Goal: Transaction & Acquisition: Purchase product/service

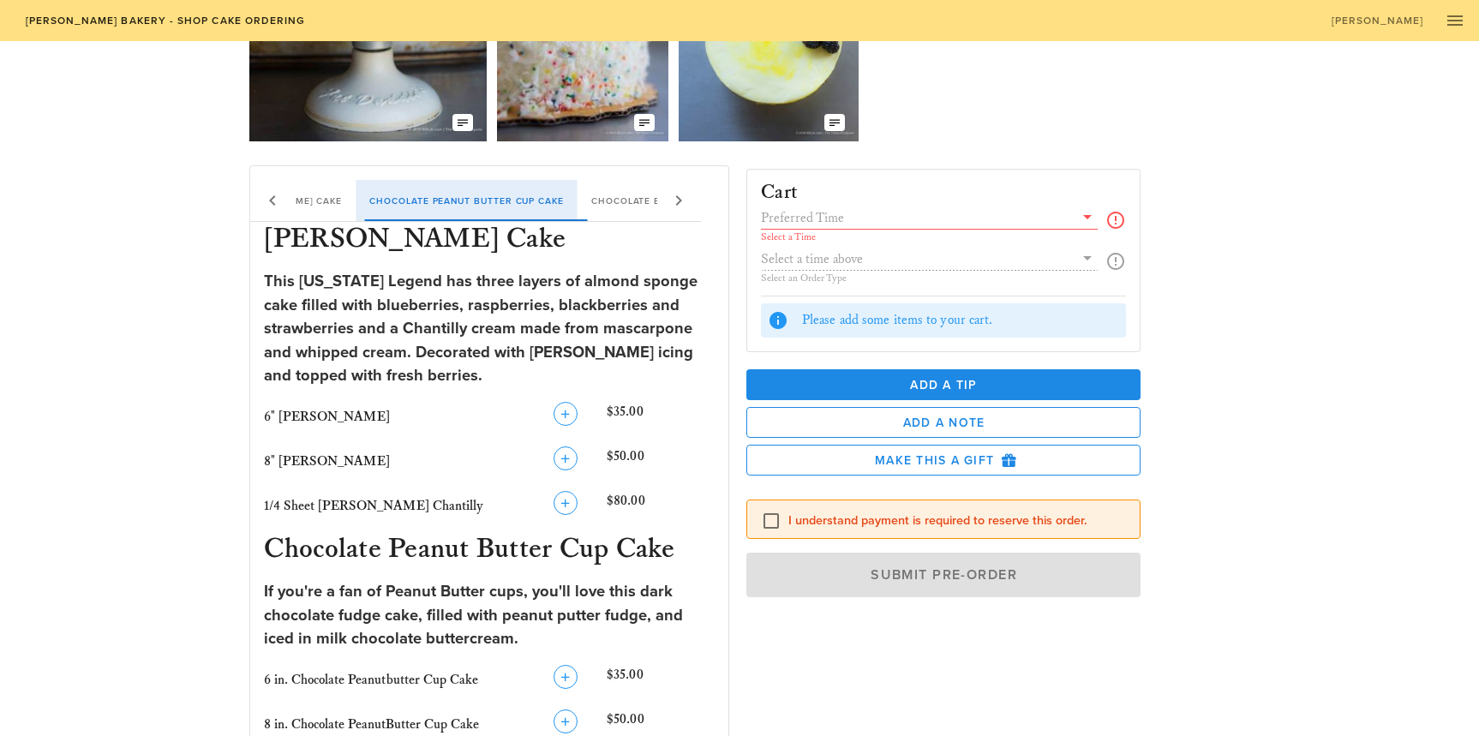
scroll to position [171, 0]
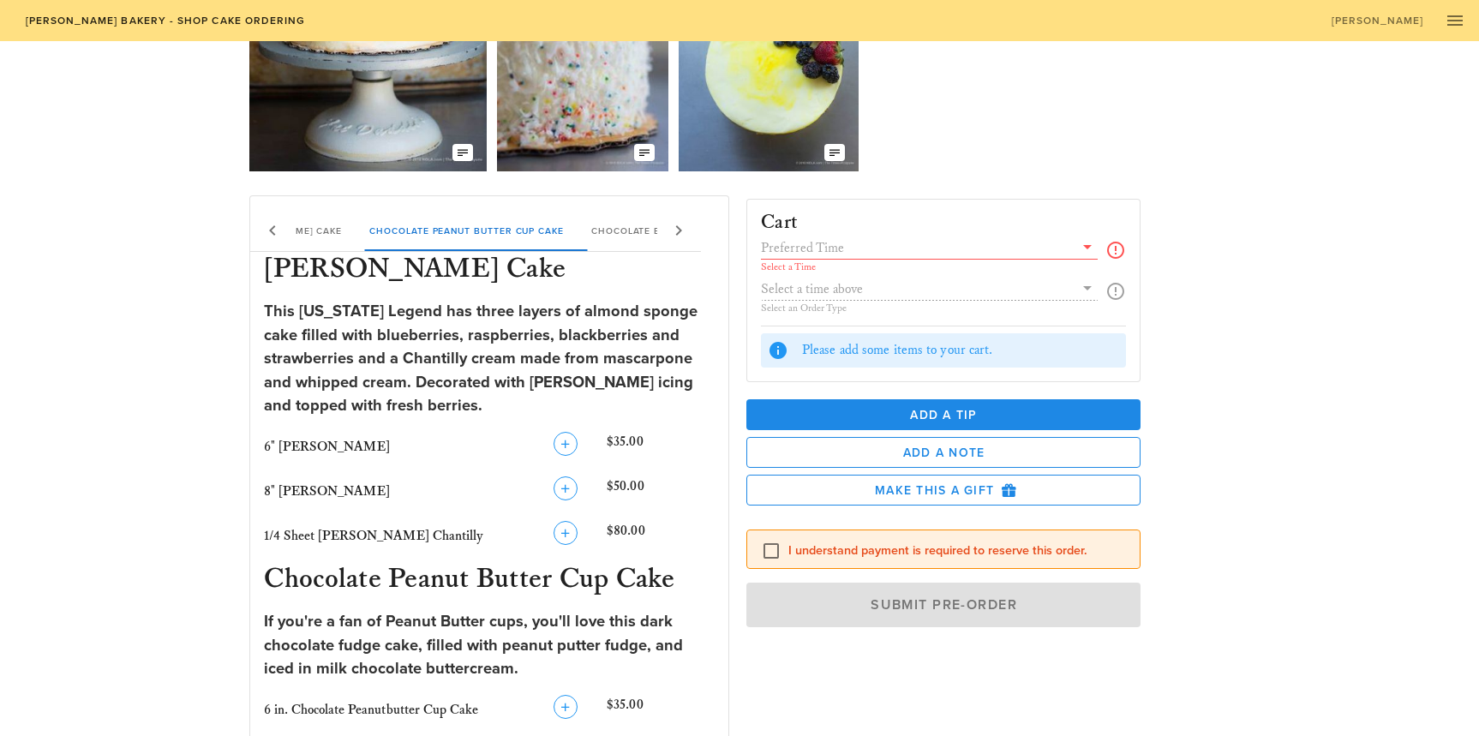
click at [1082, 257] on icon at bounding box center [1087, 246] width 21 height 21
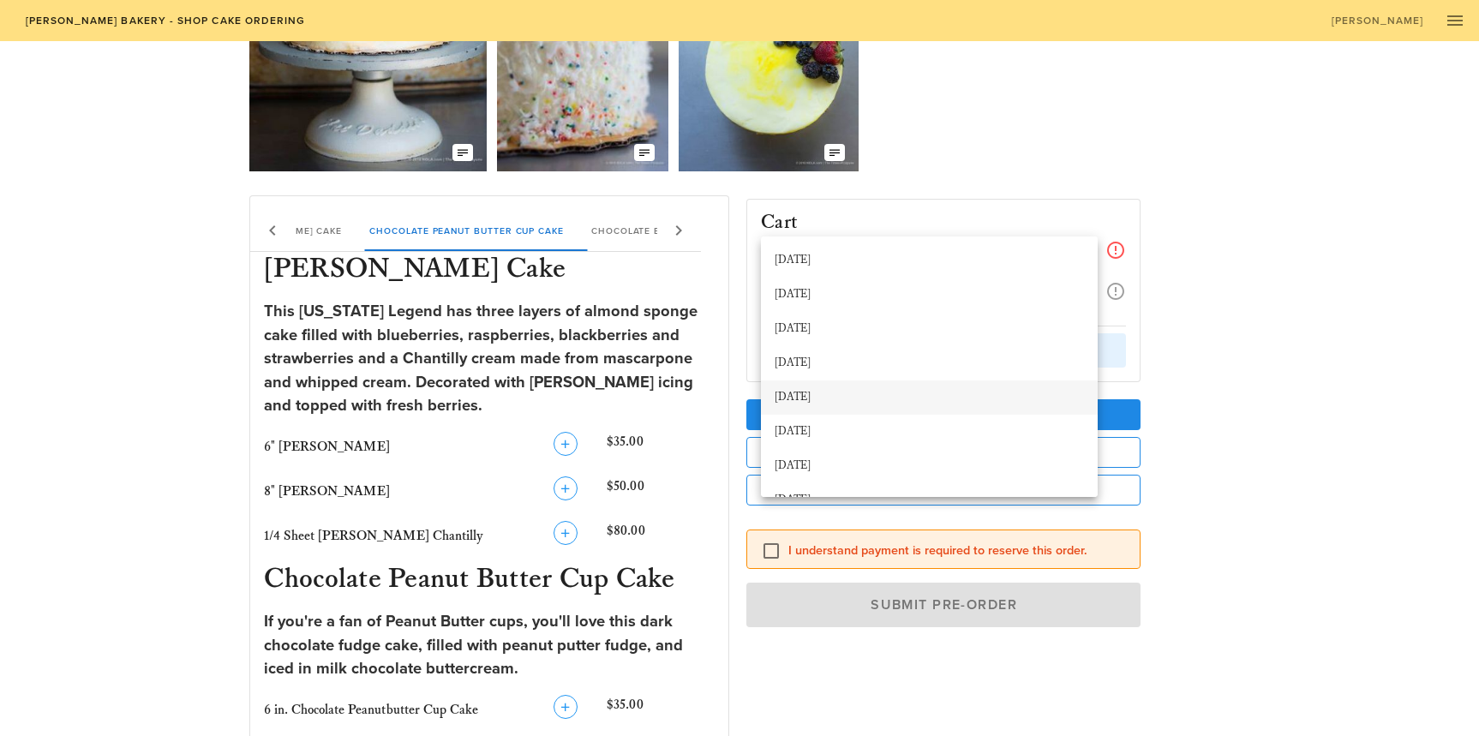
click at [915, 392] on div "[DATE]" at bounding box center [929, 398] width 309 height 14
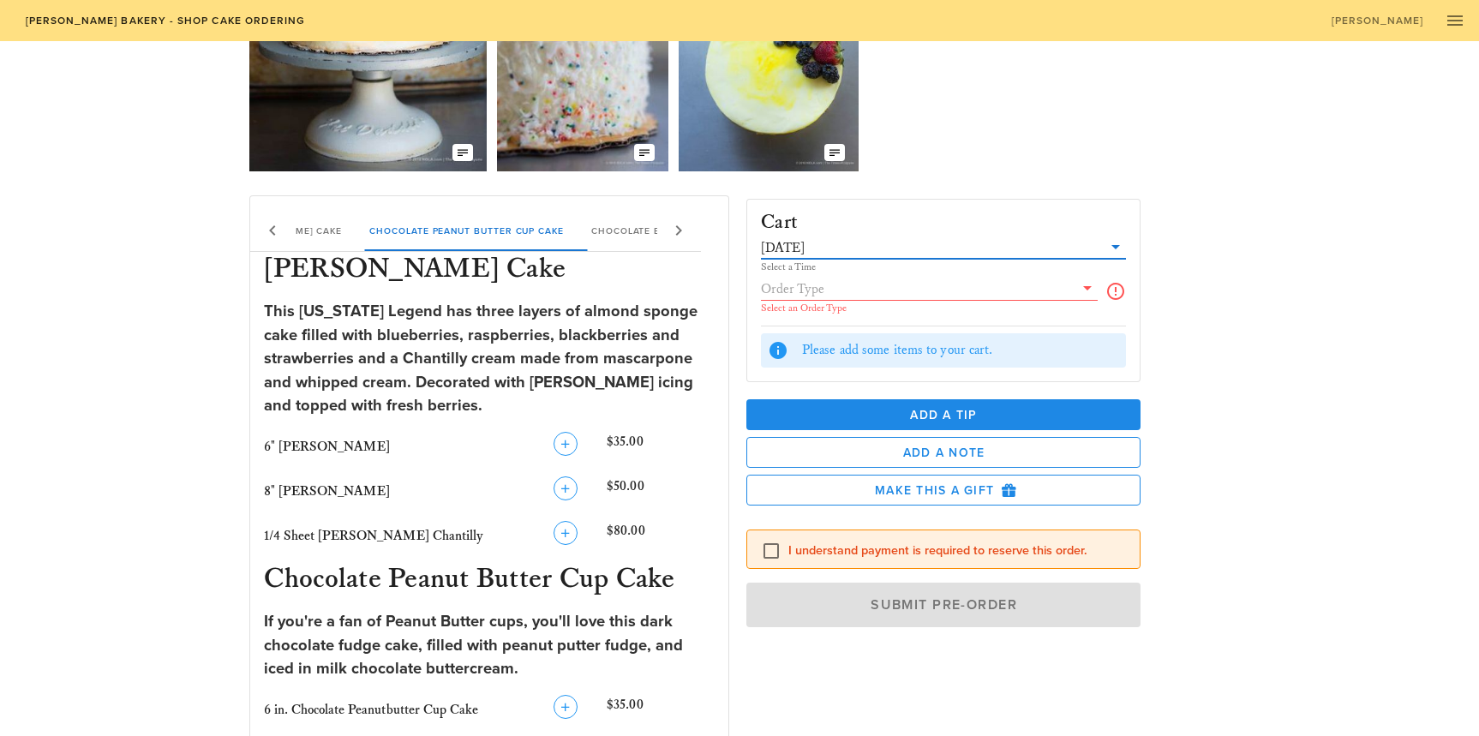
click at [913, 290] on input "text" at bounding box center [917, 289] width 313 height 22
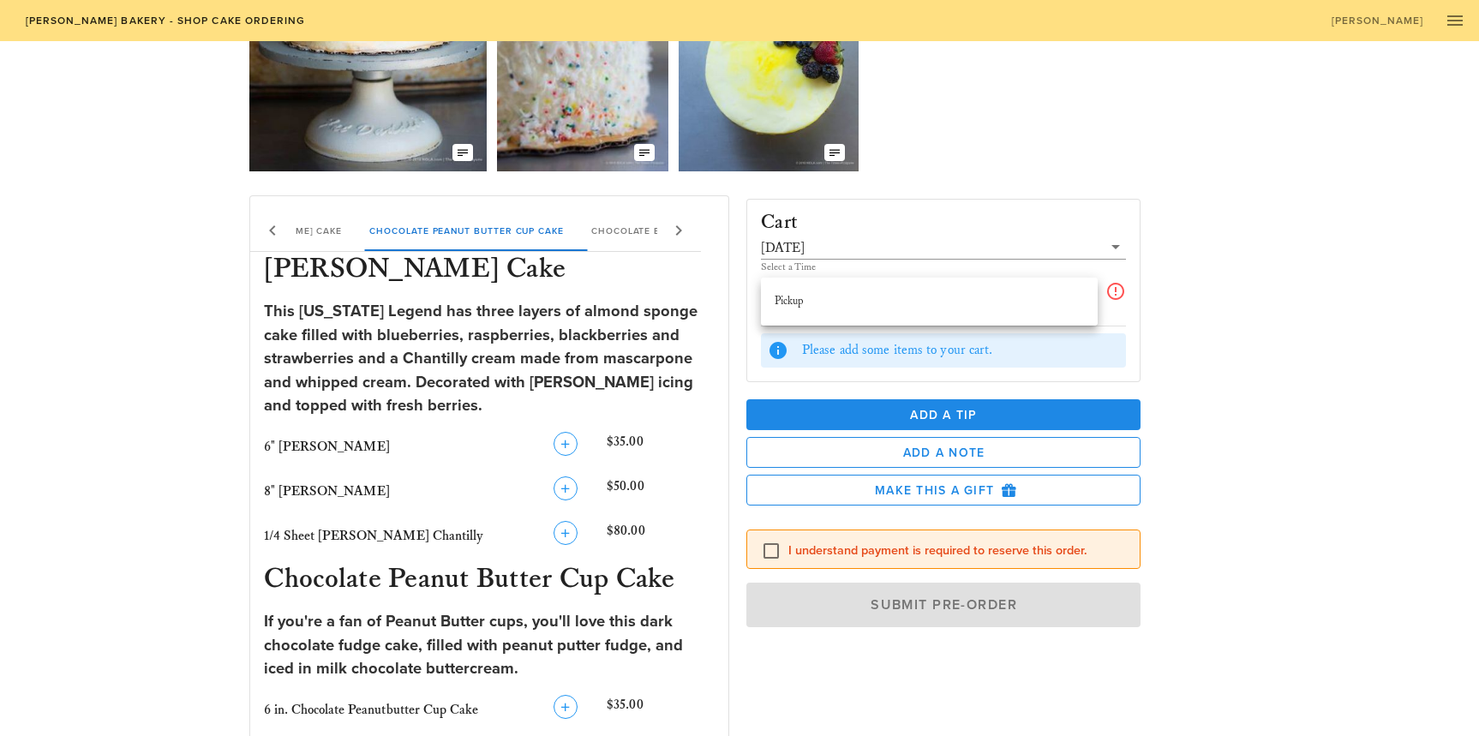
click at [902, 299] on div "Pickup" at bounding box center [929, 302] width 309 height 14
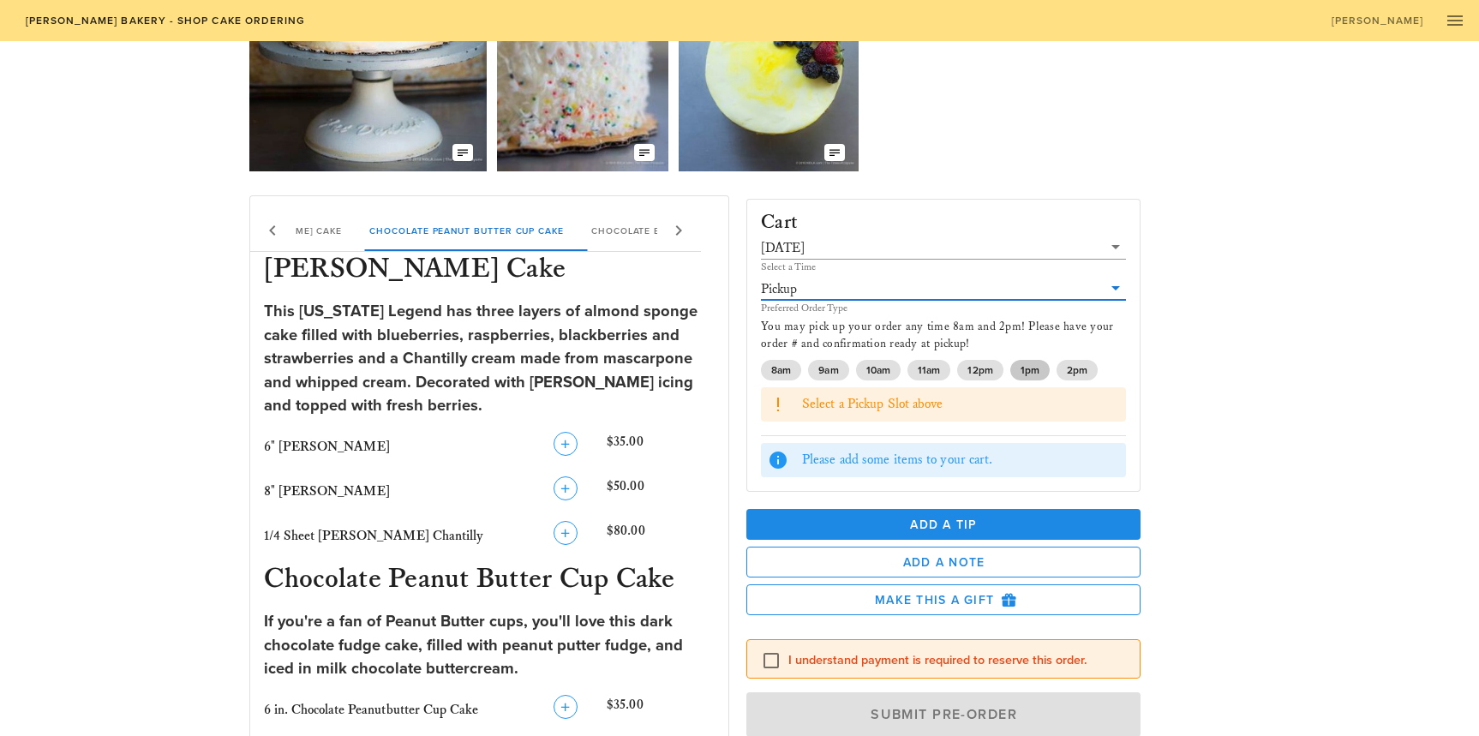
click at [1022, 373] on span "1pm" at bounding box center [1030, 370] width 19 height 21
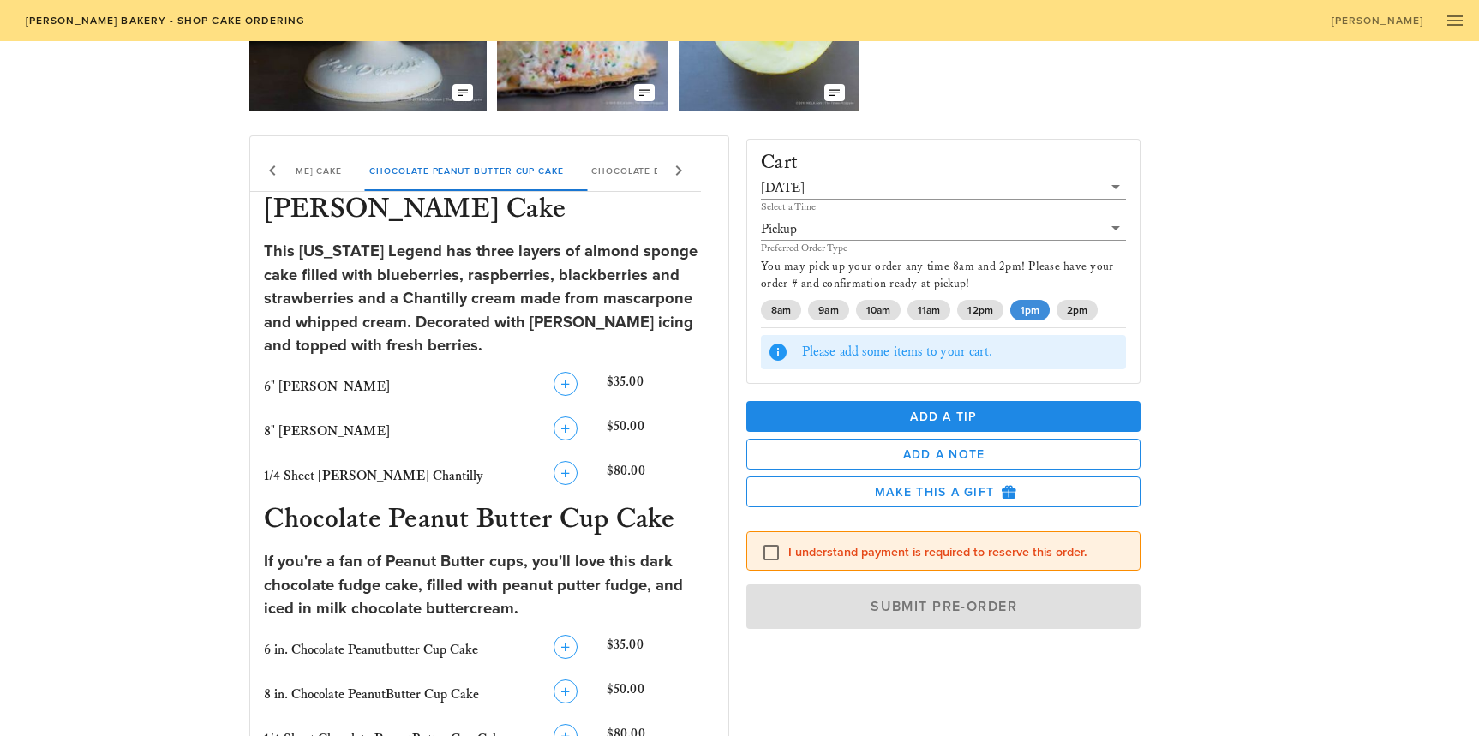
scroll to position [257, 0]
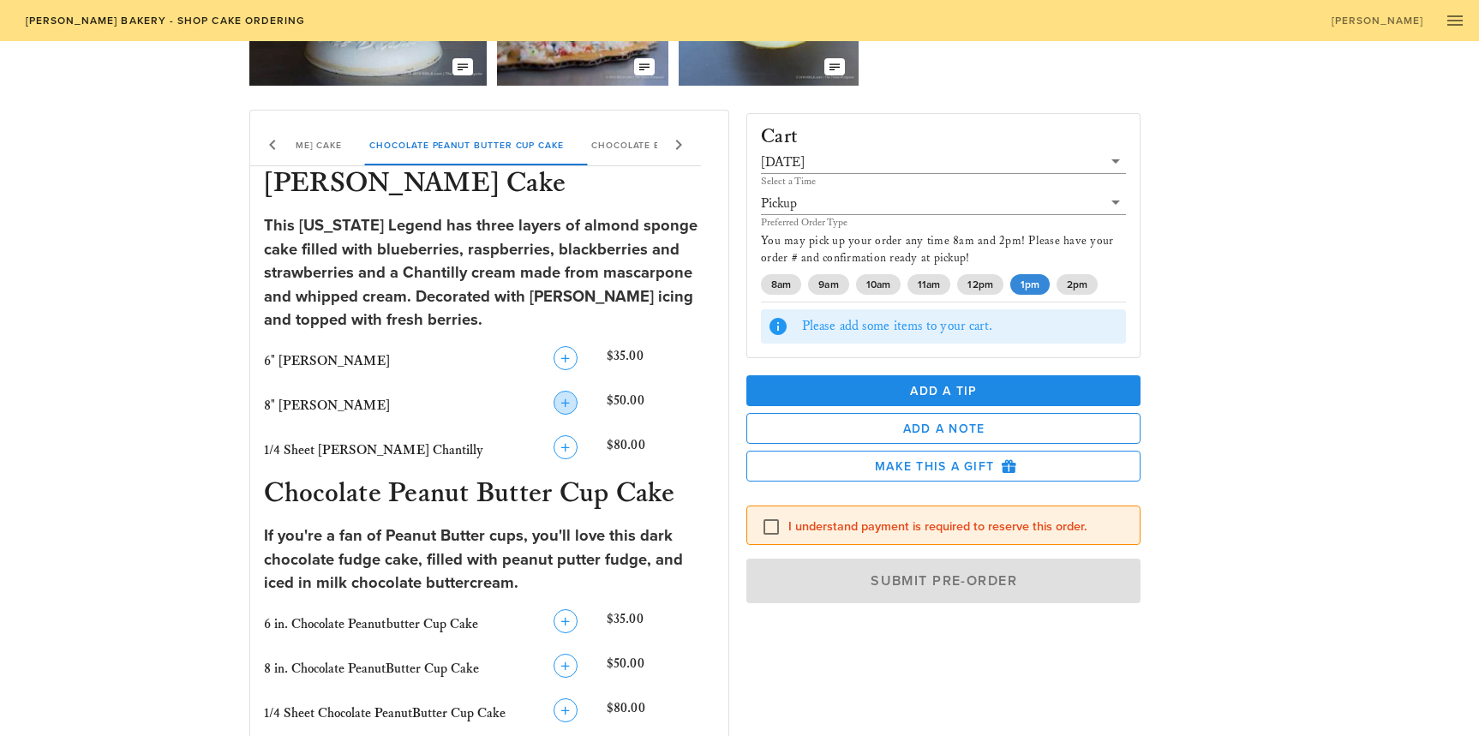
click at [565, 405] on icon "button" at bounding box center [565, 402] width 21 height 21
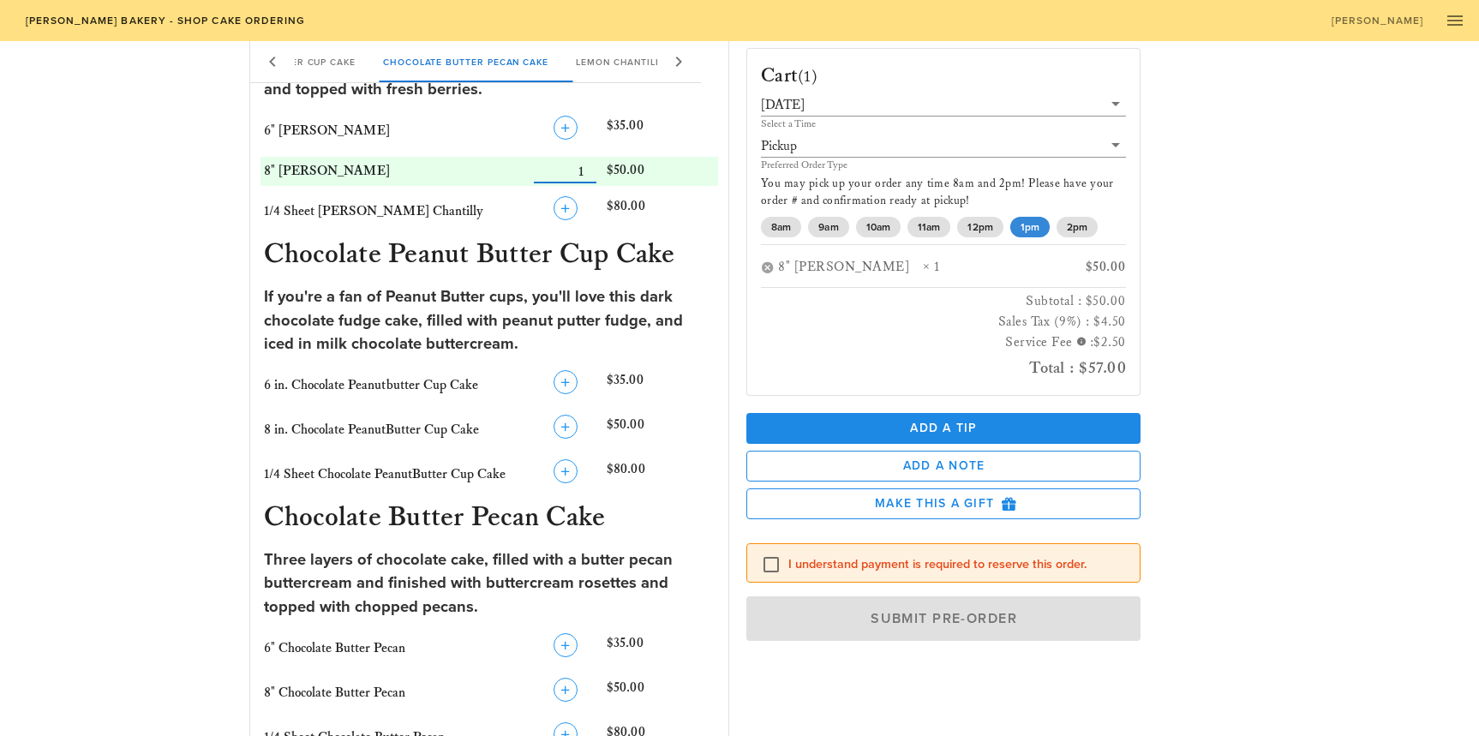
scroll to position [514, 0]
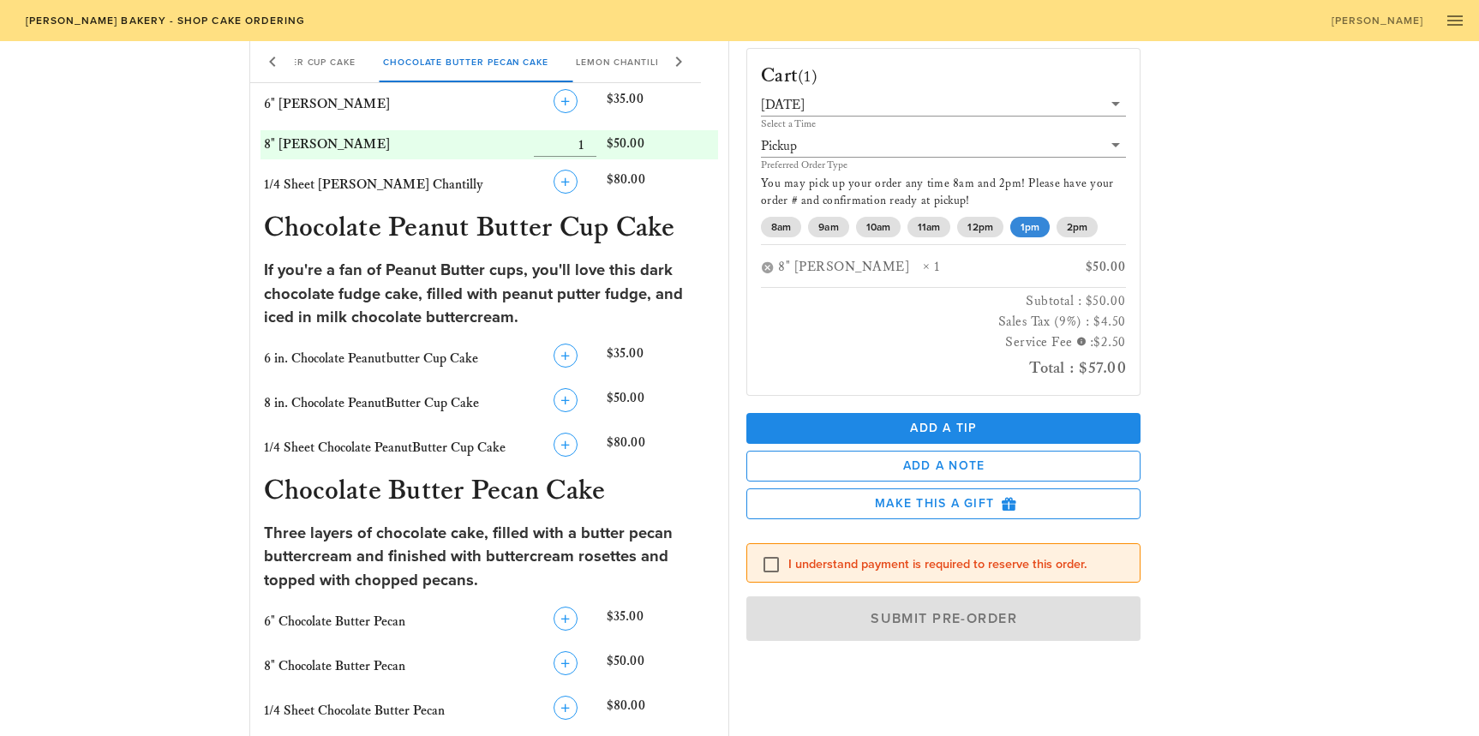
click at [1072, 563] on label "I understand payment is required to reserve this order." at bounding box center [957, 564] width 338 height 17
checkbox input "true"
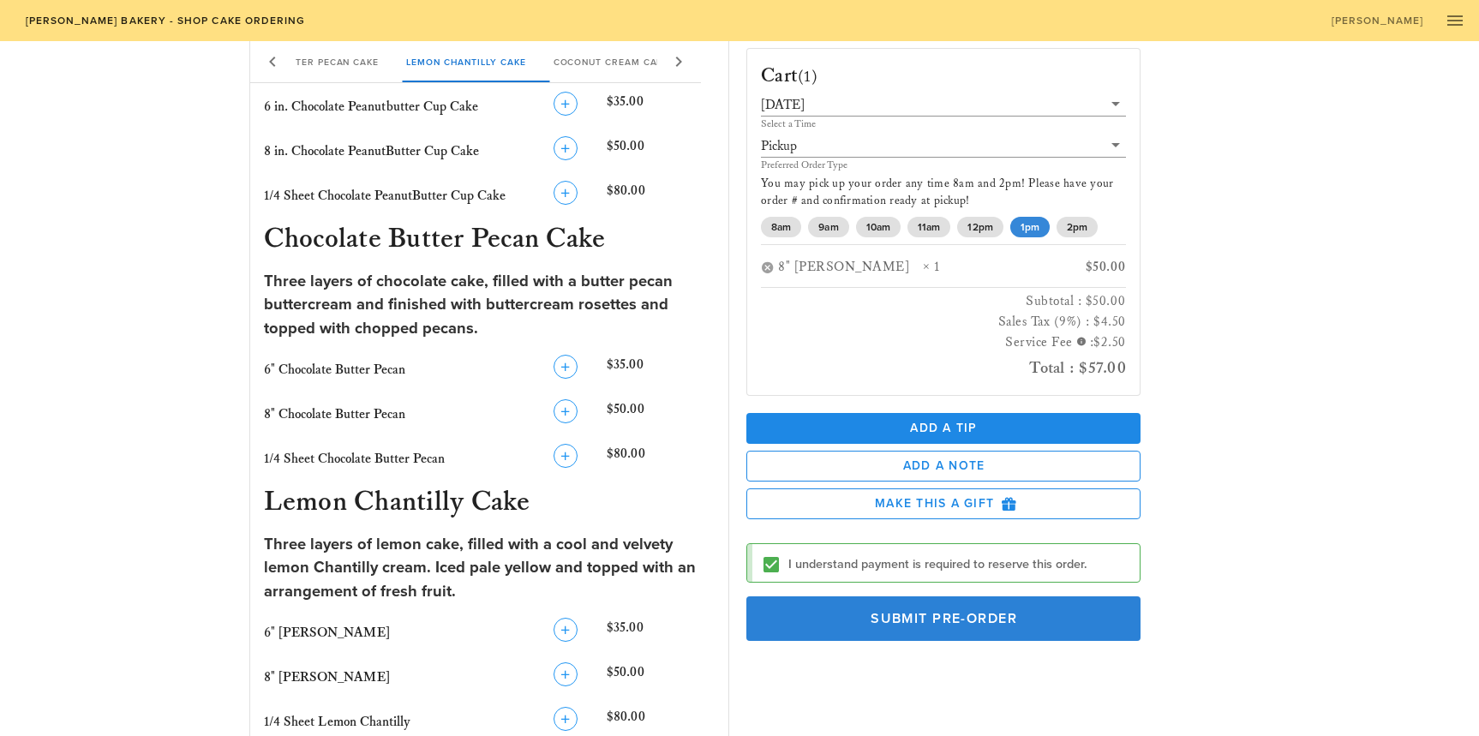
scroll to position [771, 0]
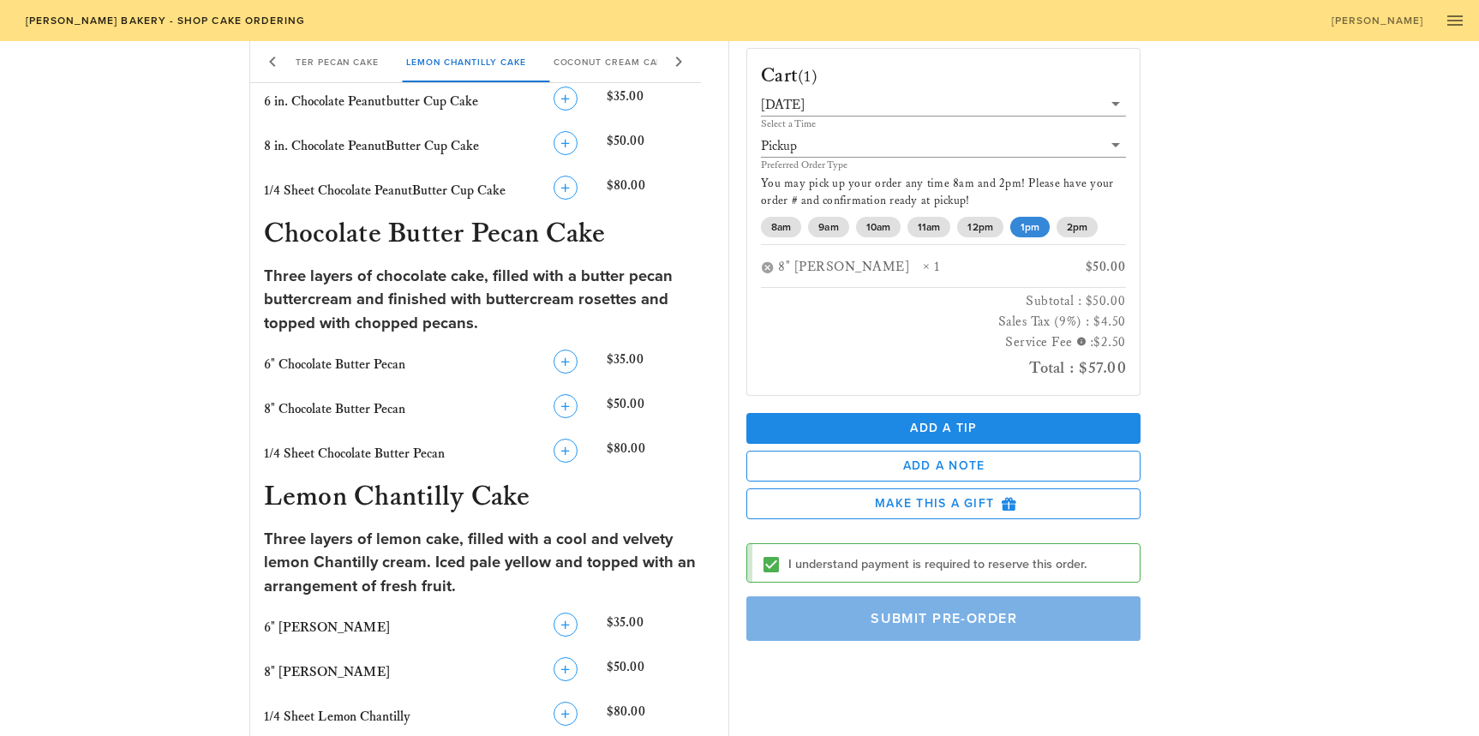
click at [1090, 619] on span "Submit Pre-Order" at bounding box center [943, 618] width 355 height 17
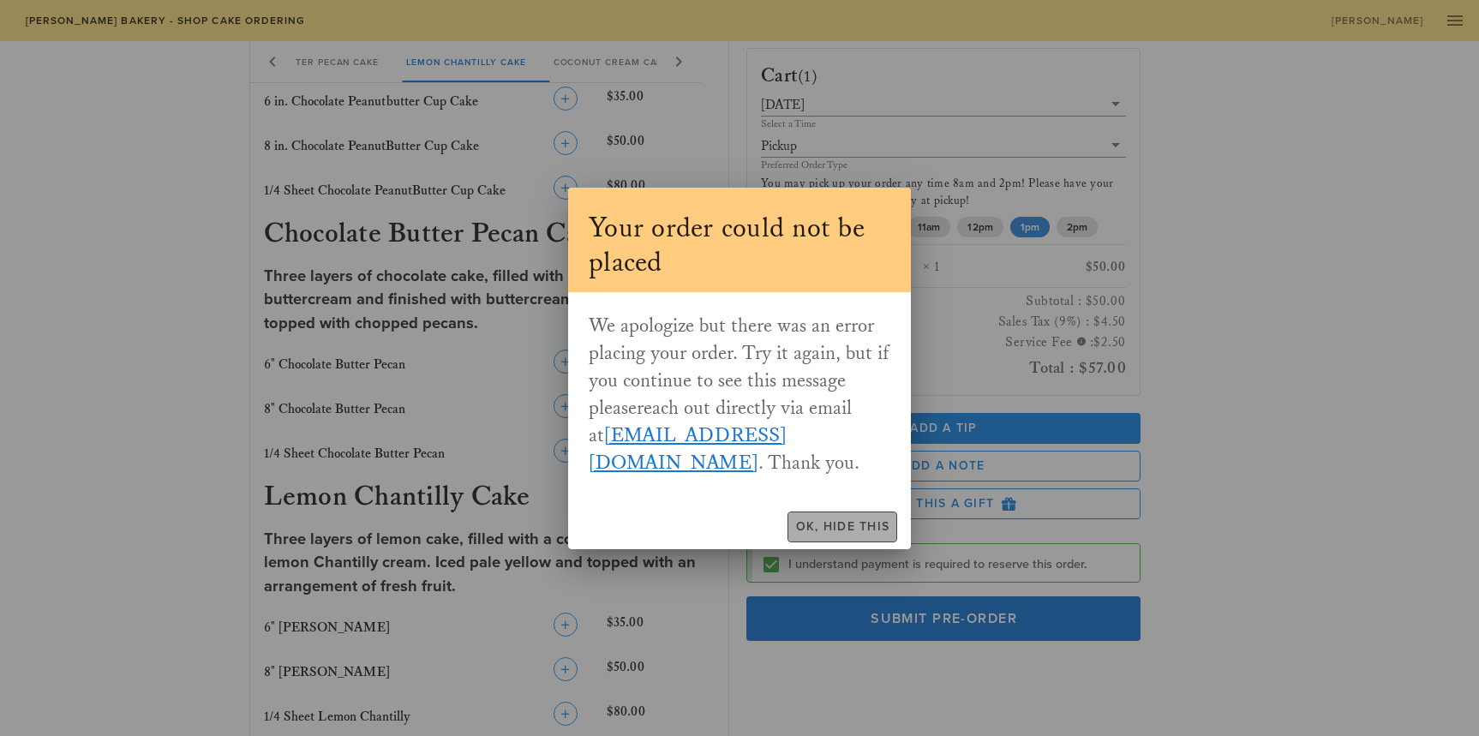
click at [868, 532] on span "Ok, Hide This" at bounding box center [842, 526] width 95 height 15
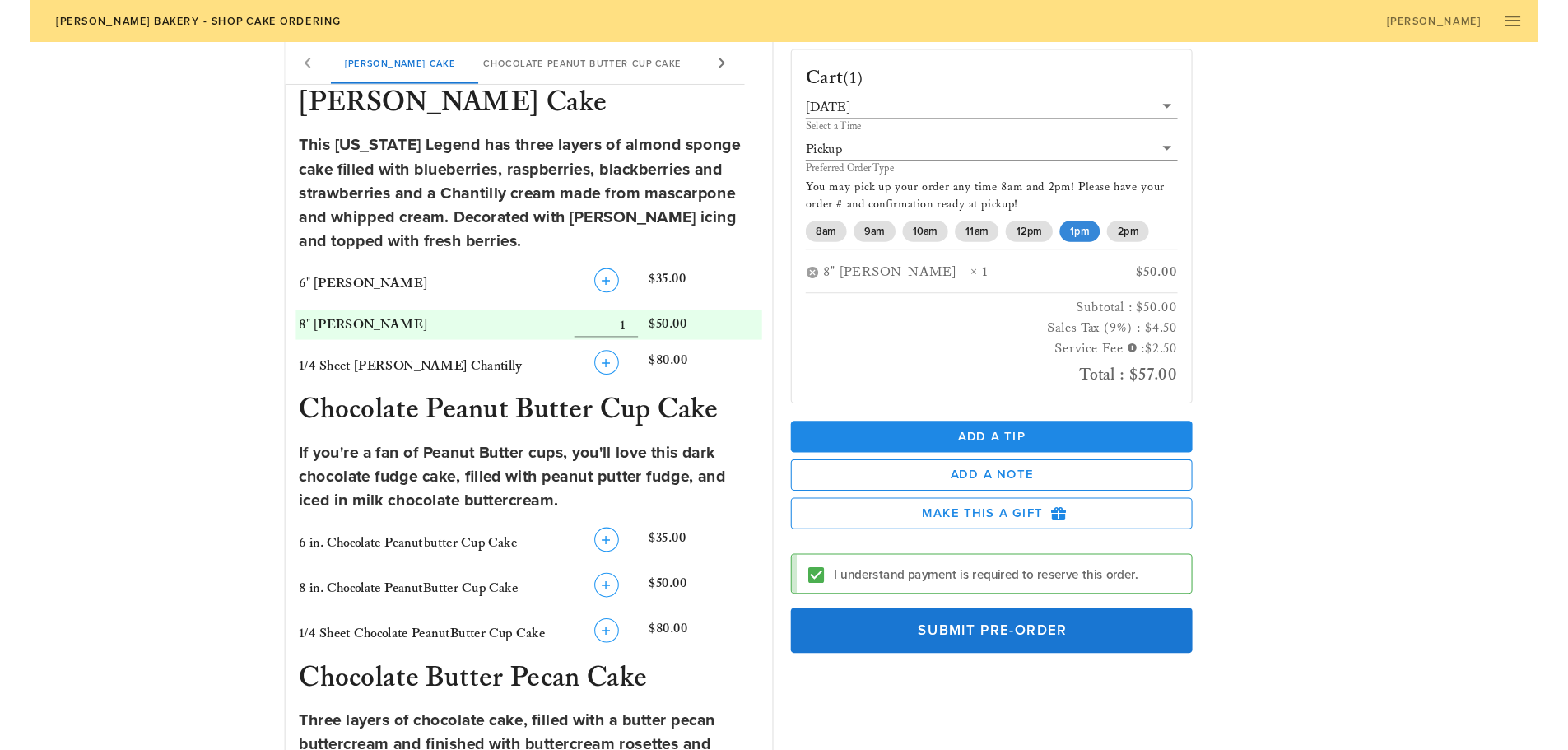
scroll to position [411, 0]
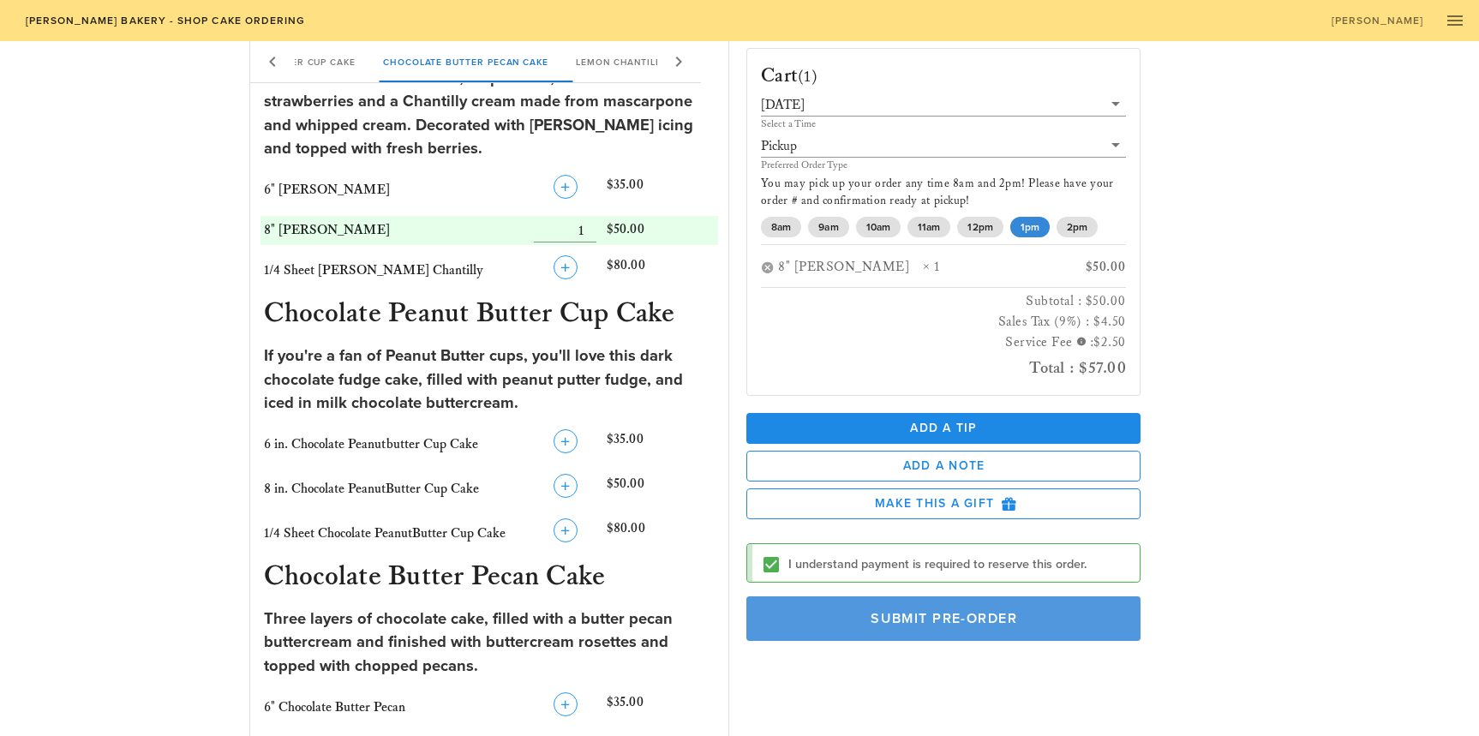
click at [978, 620] on span "Submit Pre-Order" at bounding box center [943, 618] width 355 height 17
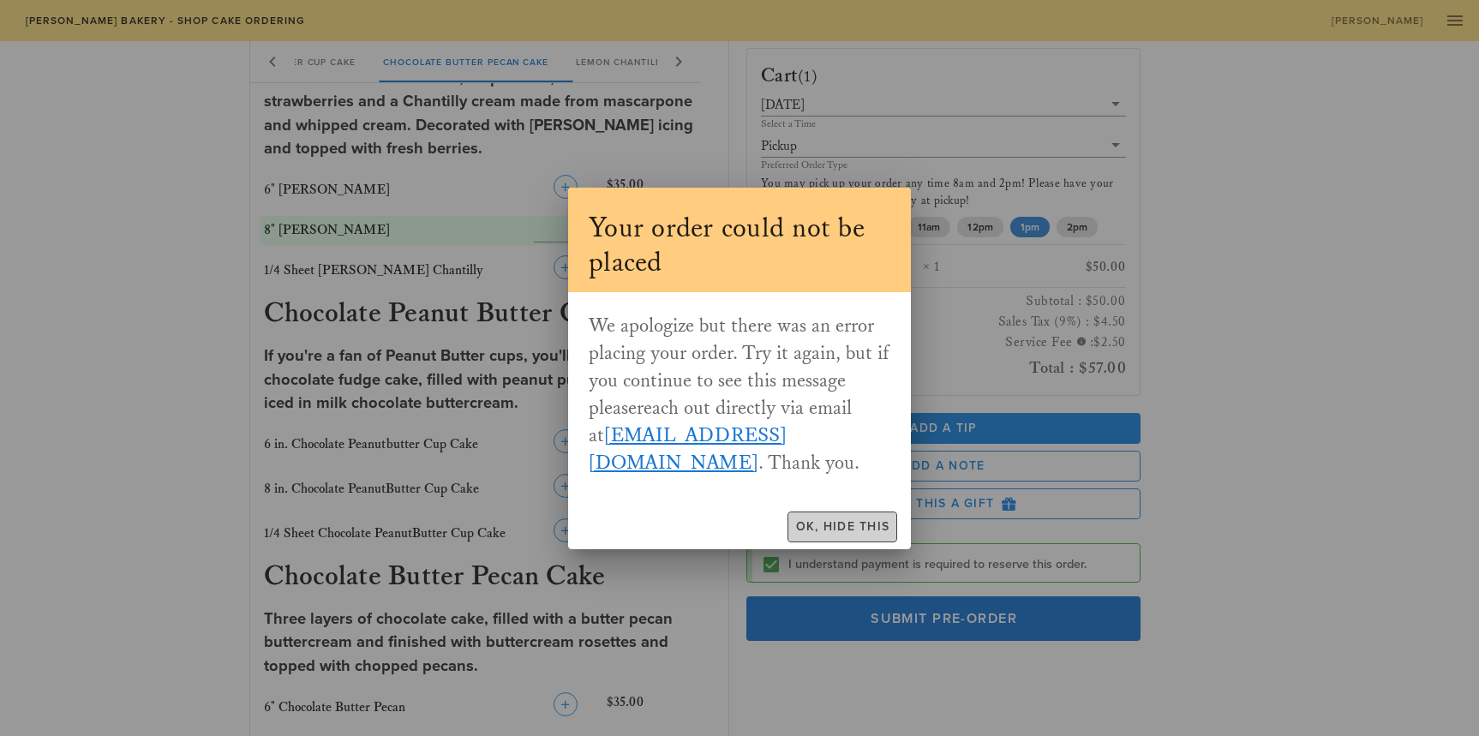
click at [852, 524] on span "Ok, Hide This" at bounding box center [842, 526] width 95 height 15
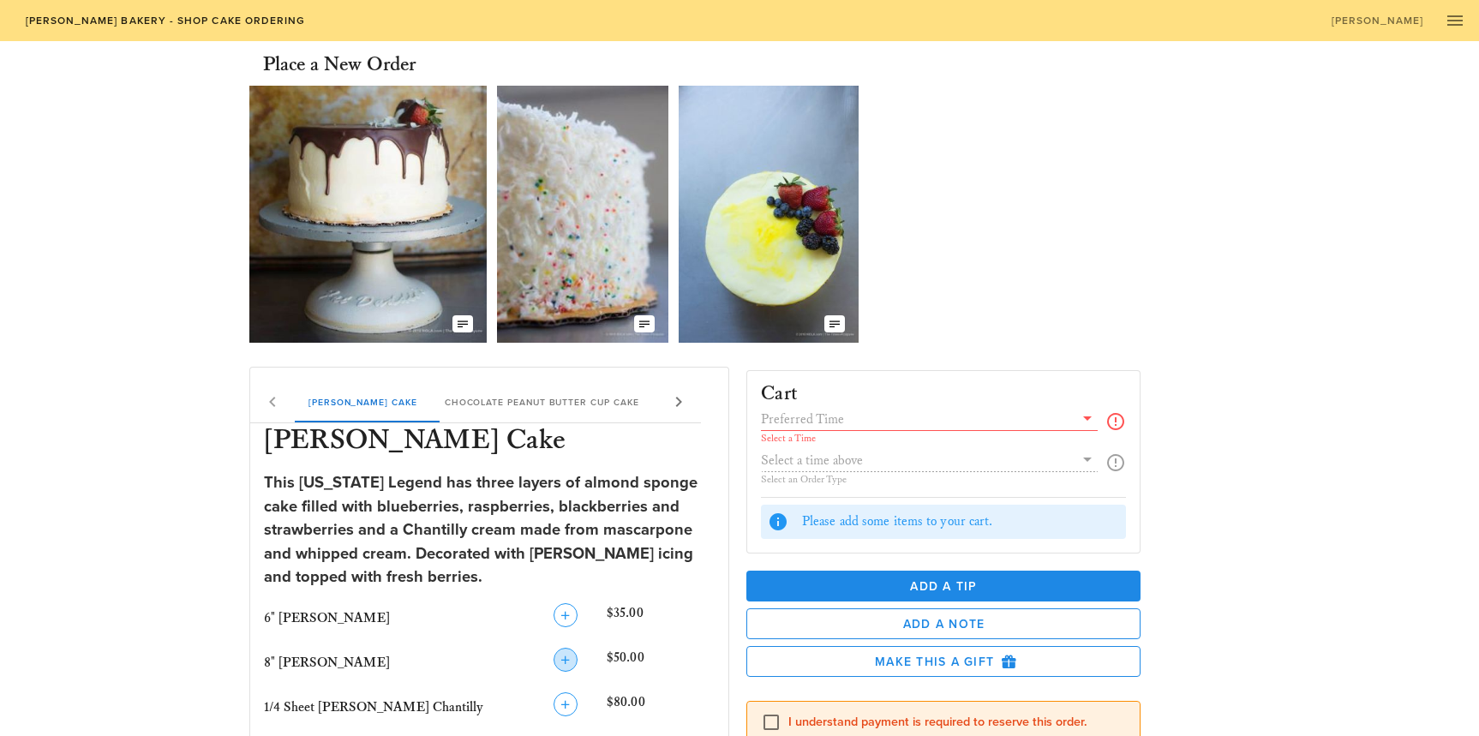
click at [574, 659] on icon "button" at bounding box center [565, 659] width 21 height 21
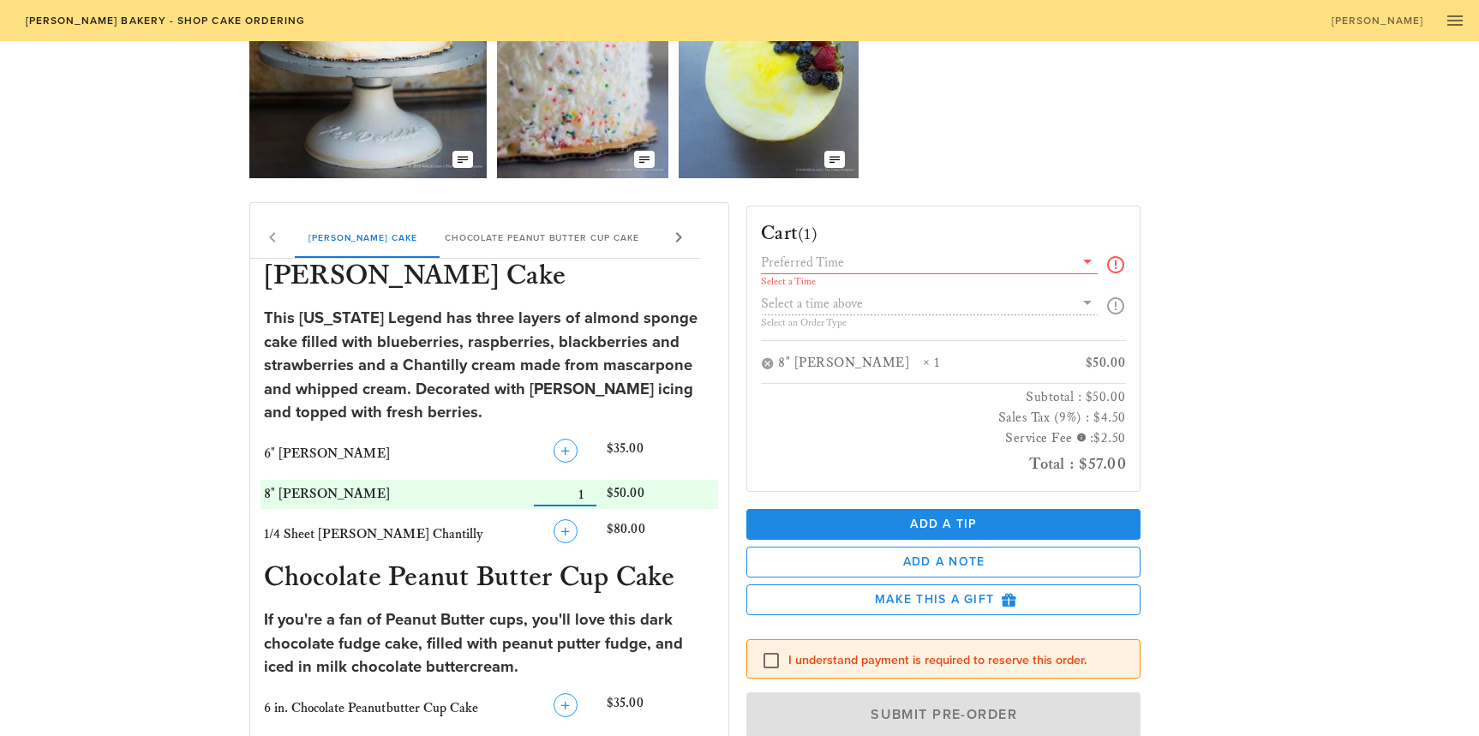
scroll to position [171, 0]
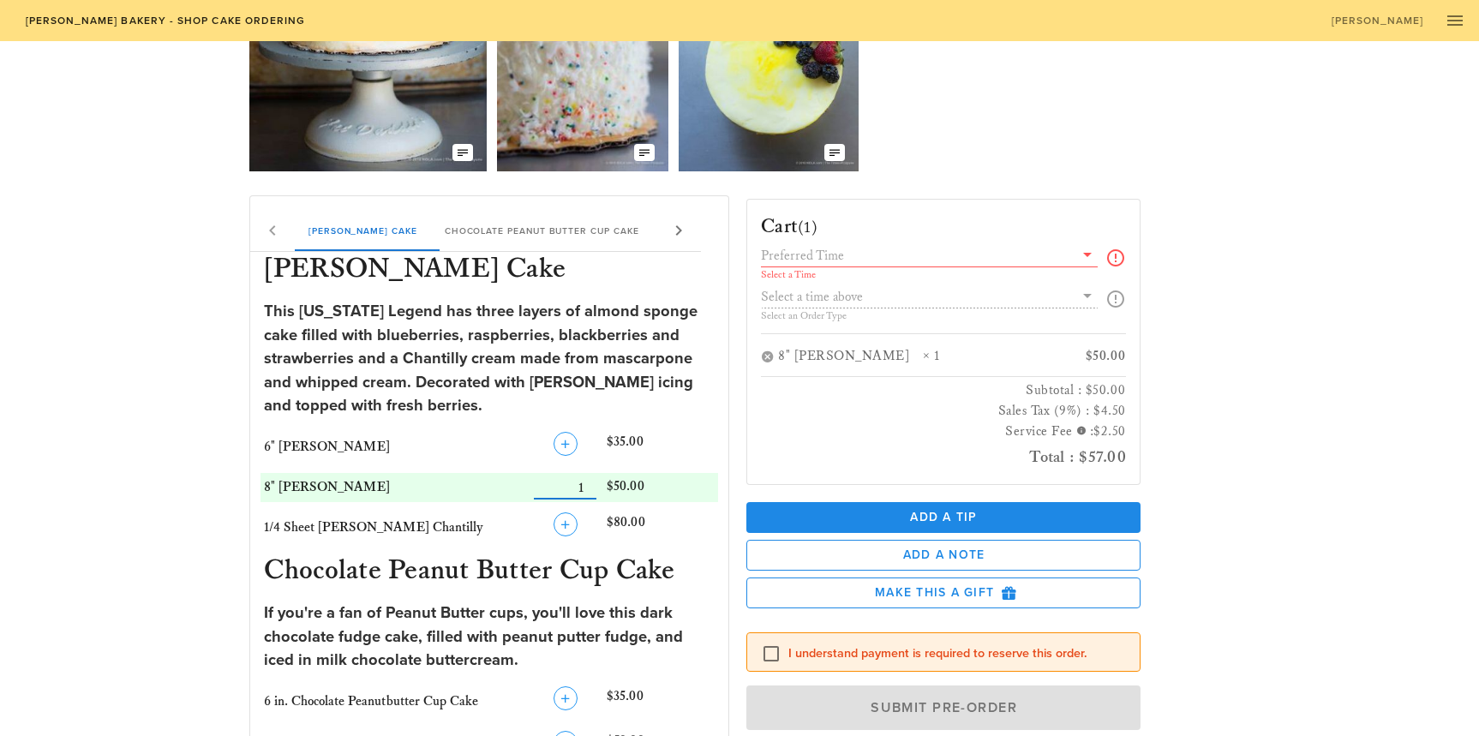
click at [1063, 263] on input "text" at bounding box center [917, 255] width 313 height 22
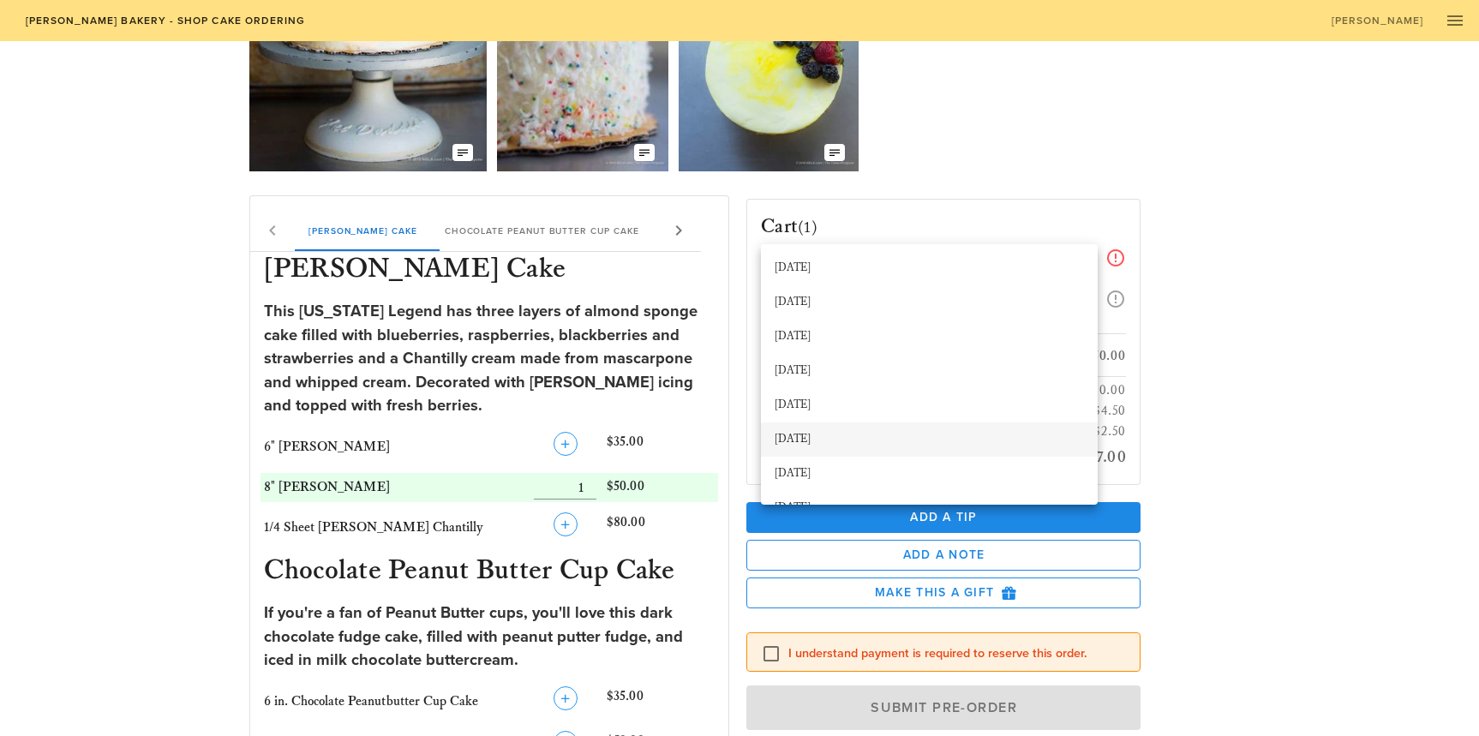
scroll to position [233, 0]
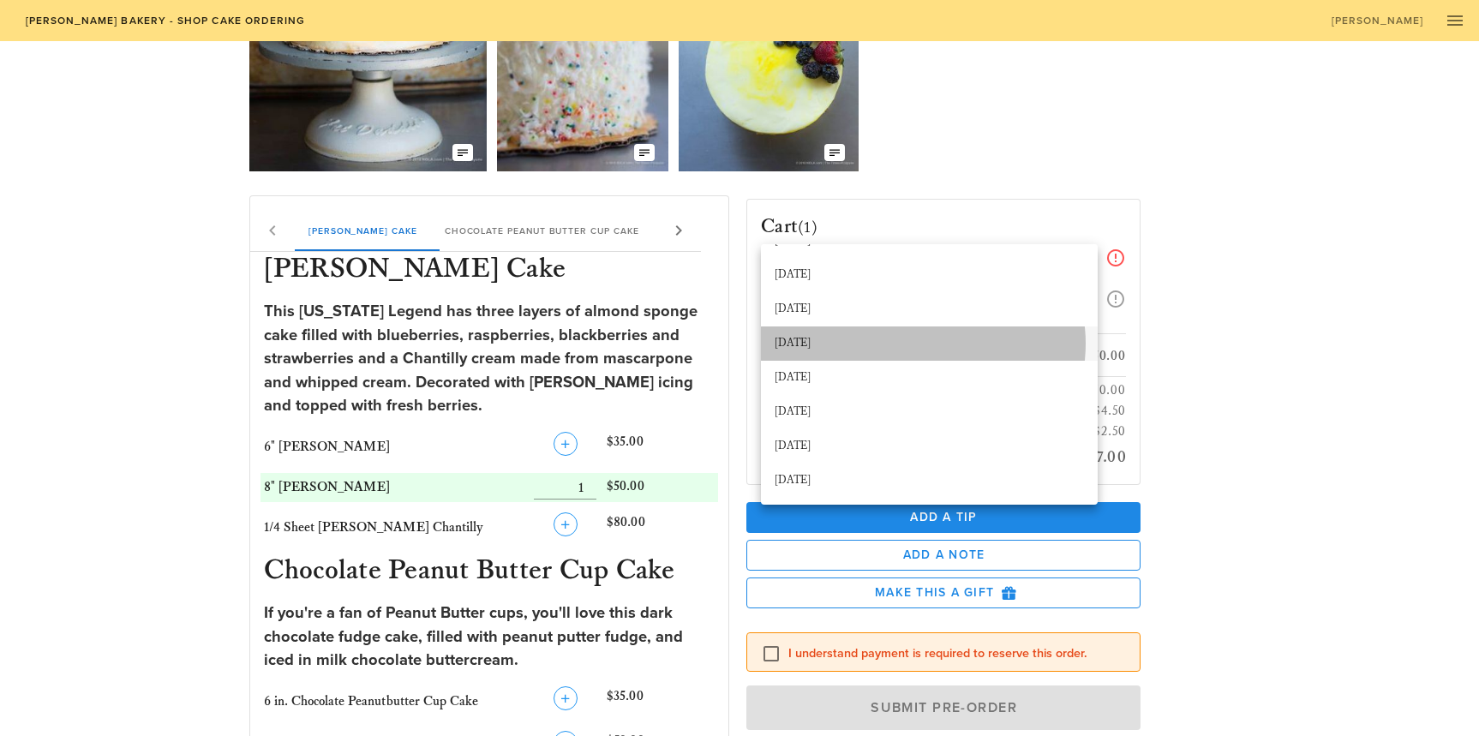
click at [855, 344] on div "[DATE]" at bounding box center [929, 344] width 309 height 14
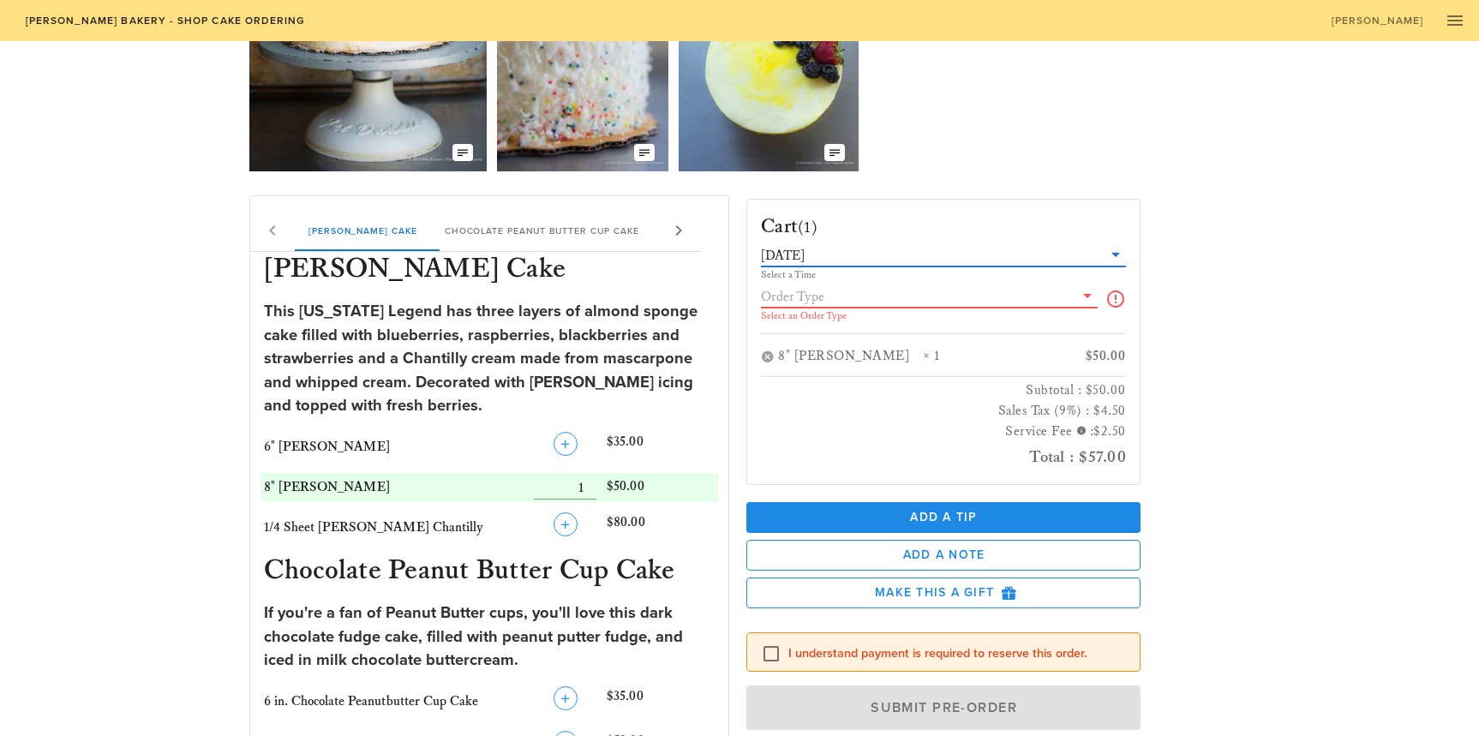
click at [895, 300] on input "text" at bounding box center [917, 296] width 313 height 22
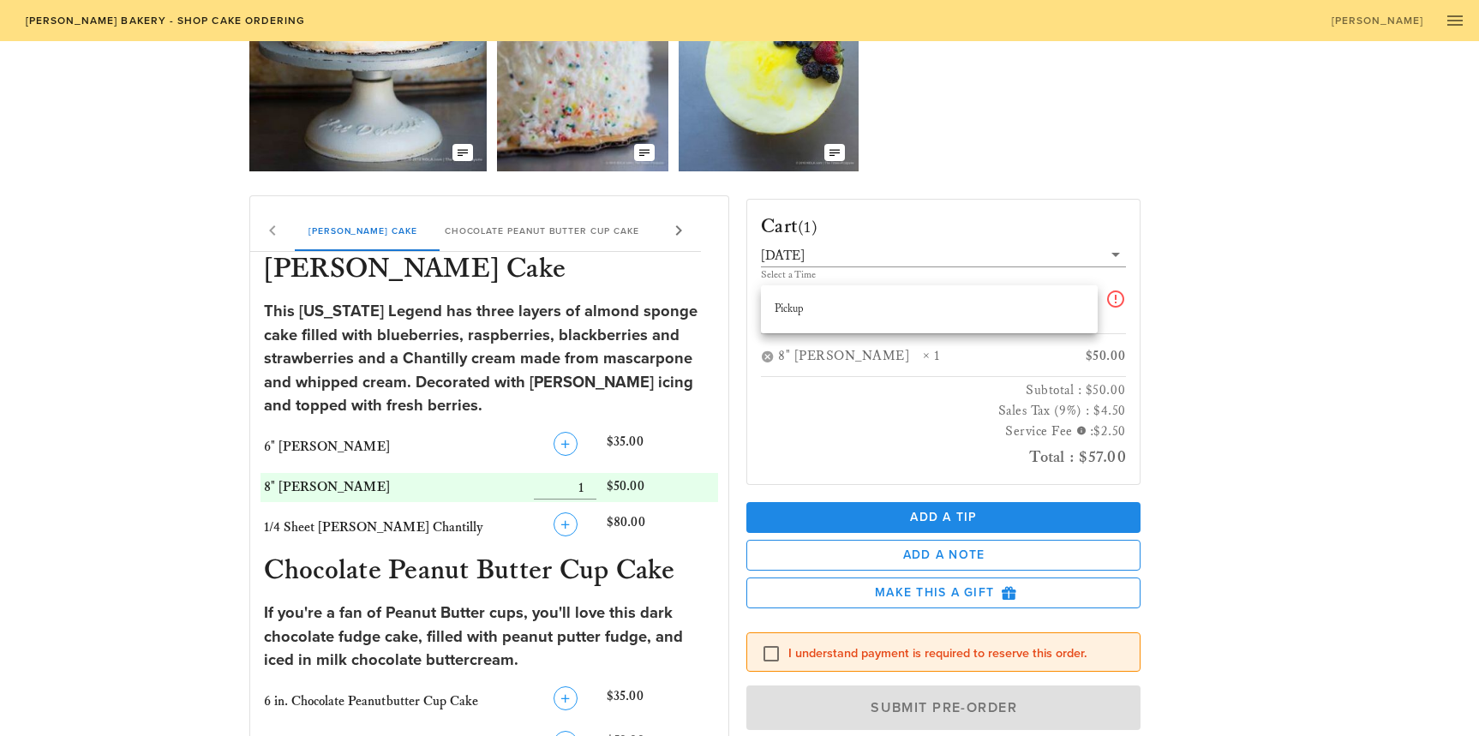
click at [871, 315] on div "Pickup" at bounding box center [929, 309] width 309 height 27
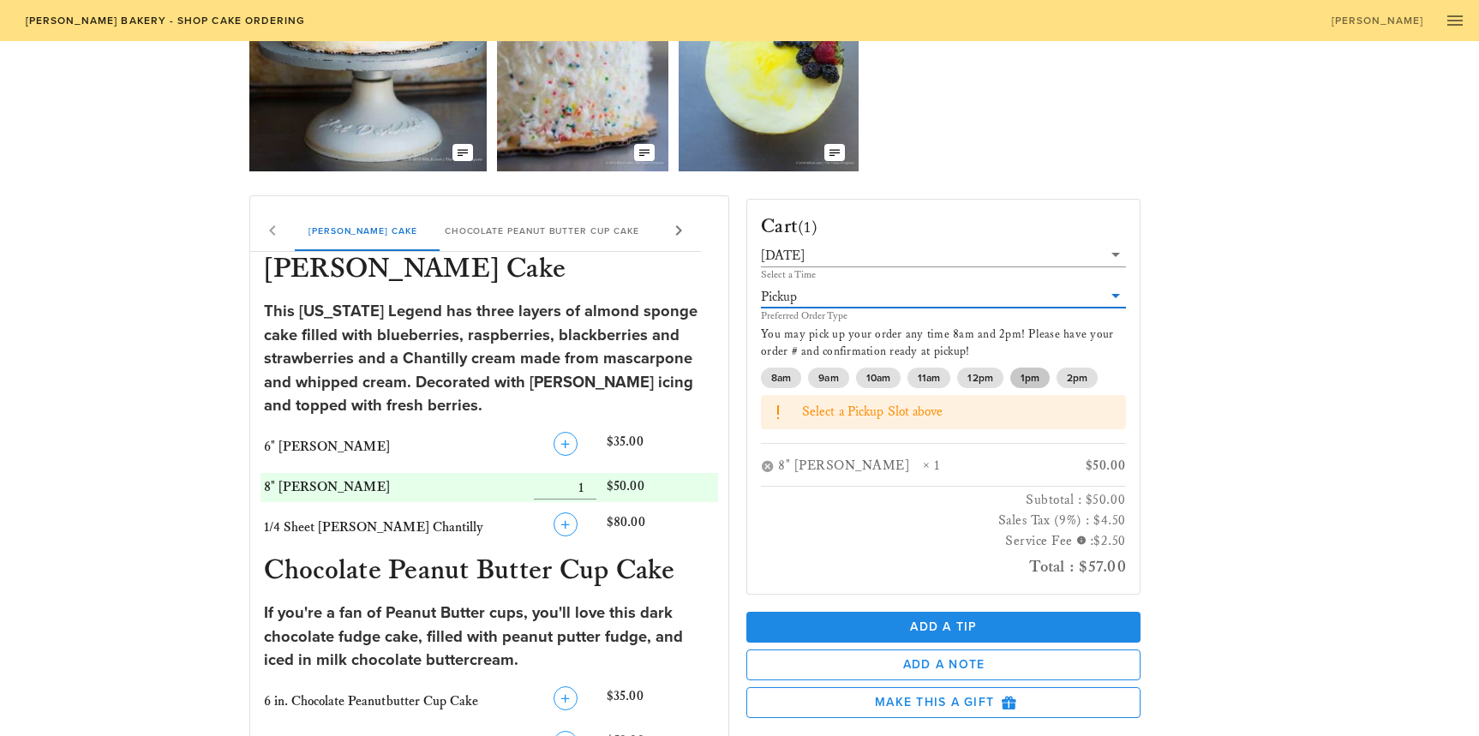
click at [1034, 368] on span "1pm" at bounding box center [1030, 378] width 19 height 21
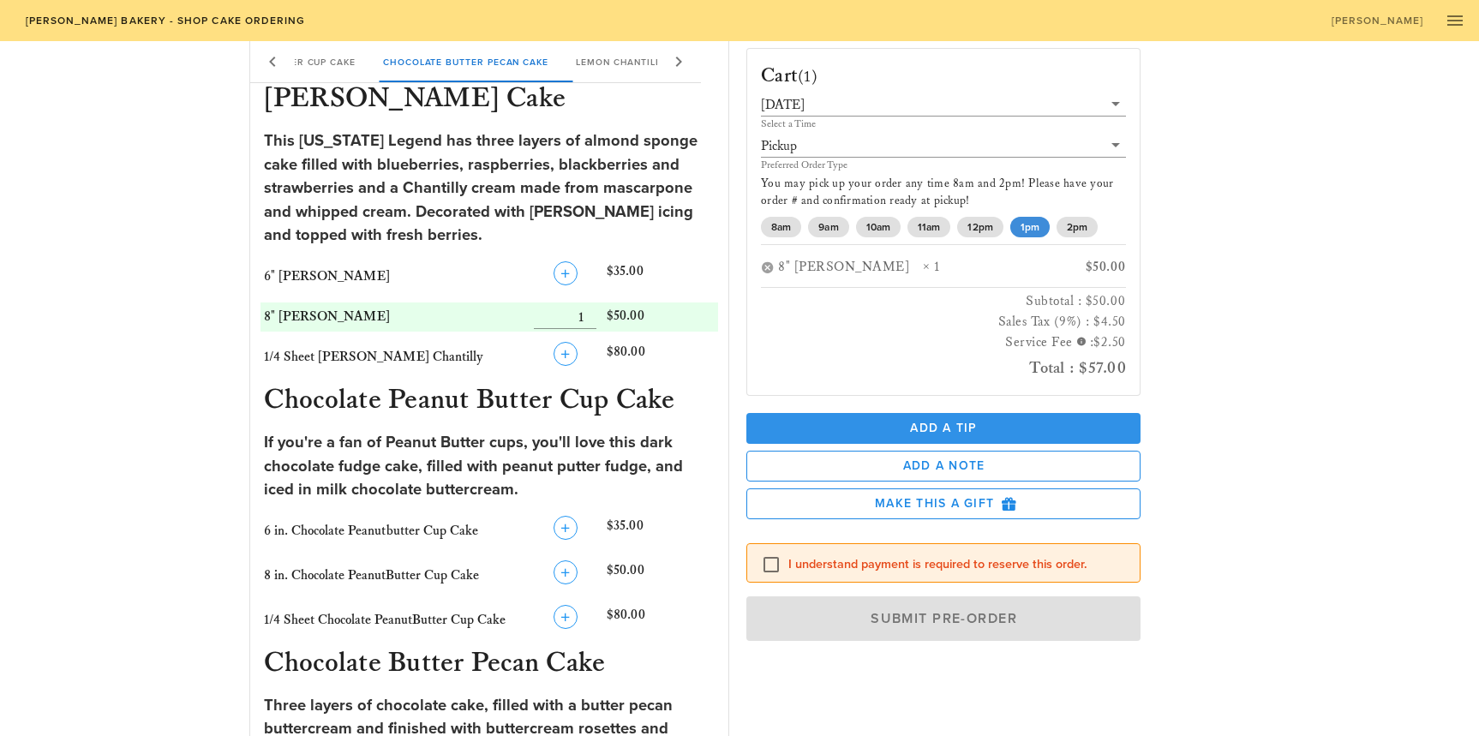
scroll to position [343, 0]
click at [821, 562] on label "I understand payment is required to reserve this order." at bounding box center [957, 564] width 338 height 17
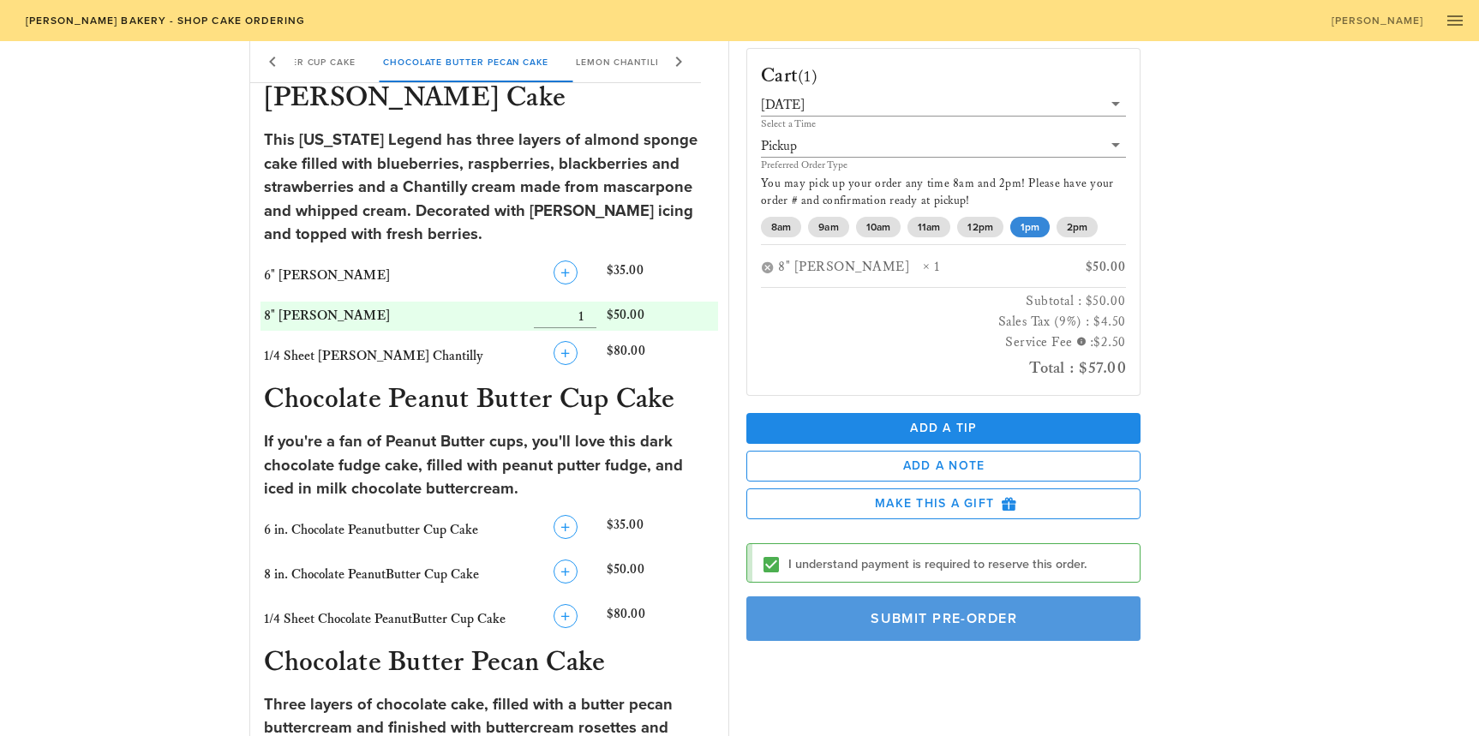
click at [863, 613] on span "Submit Pre-Order" at bounding box center [943, 618] width 355 height 17
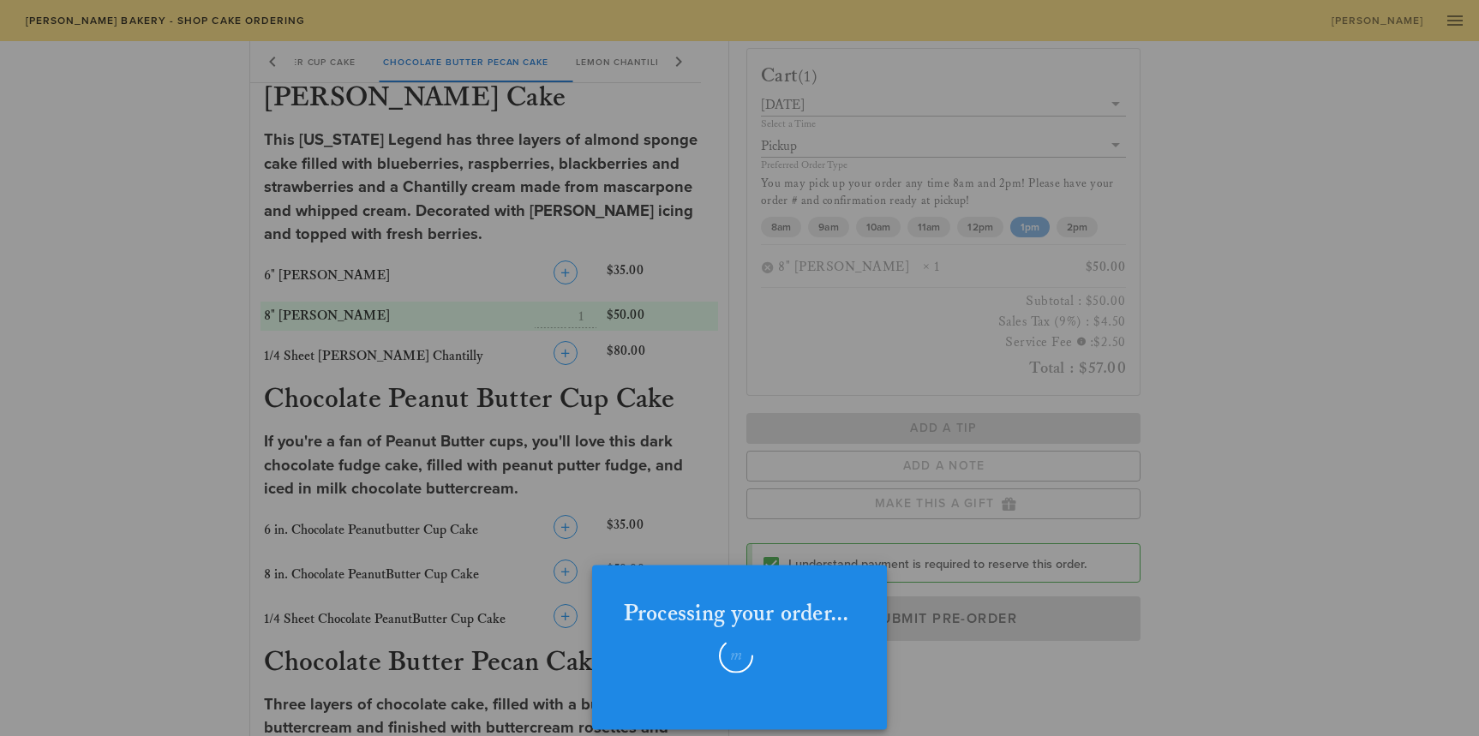
checkbox input "false"
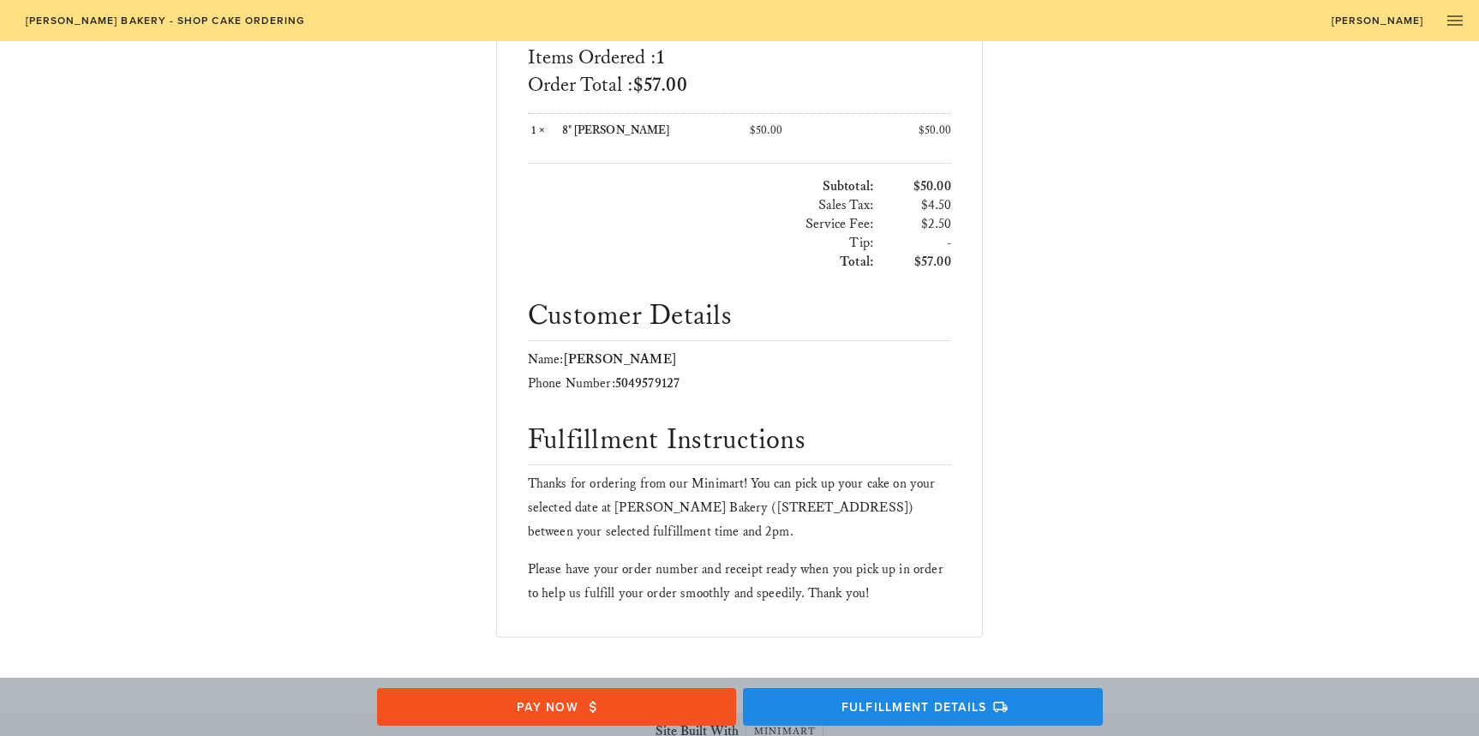
scroll to position [416, 0]
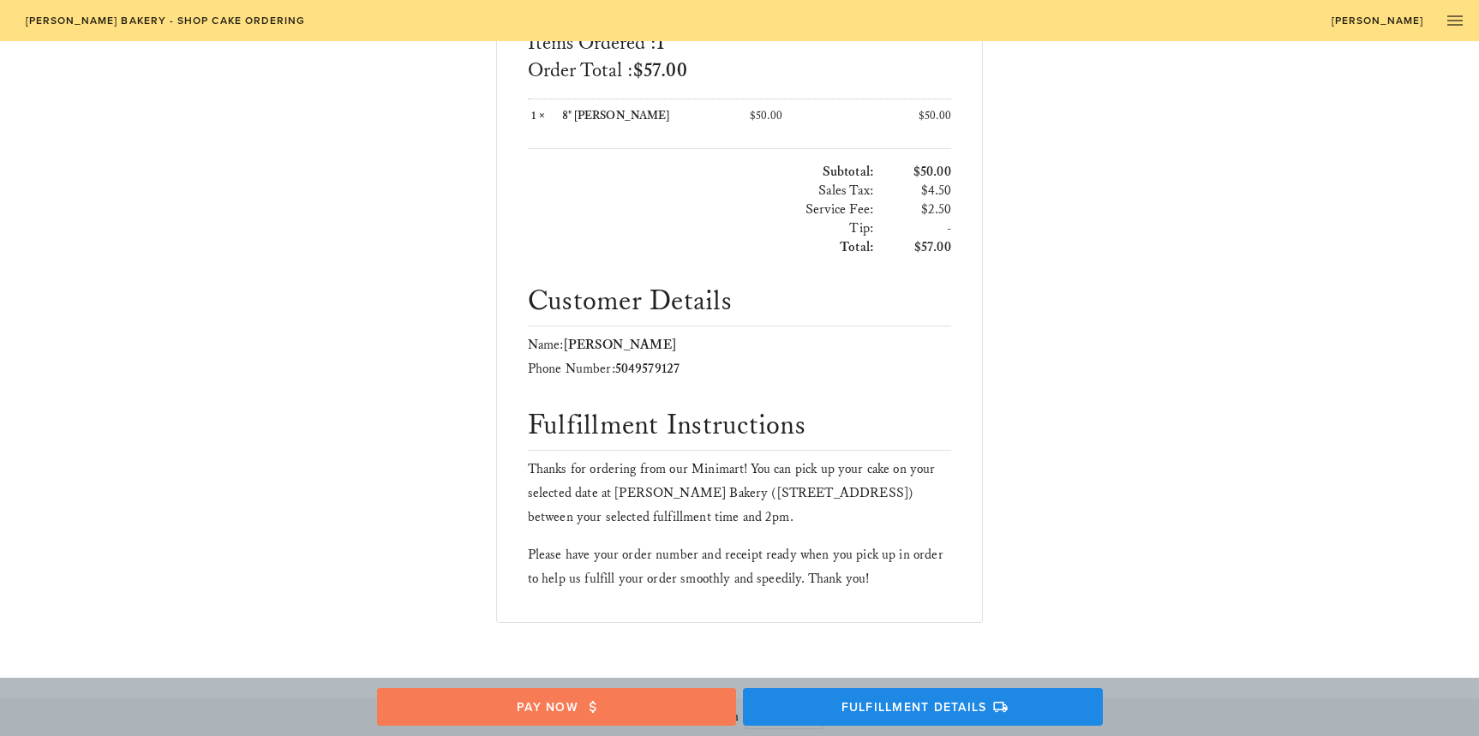
click at [591, 703] on icon "button" at bounding box center [592, 706] width 15 height 15
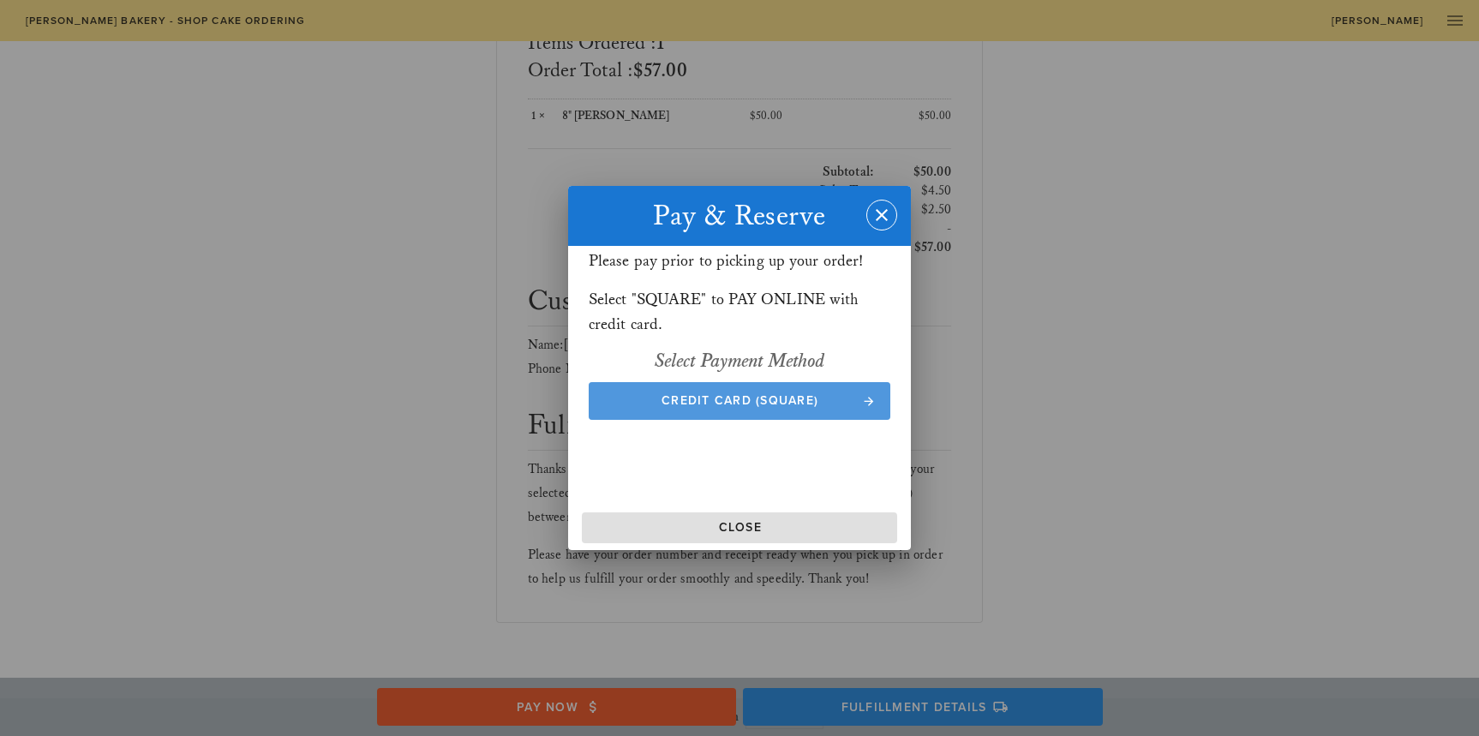
click at [805, 394] on span "Credit Card (Square)" at bounding box center [740, 400] width 268 height 15
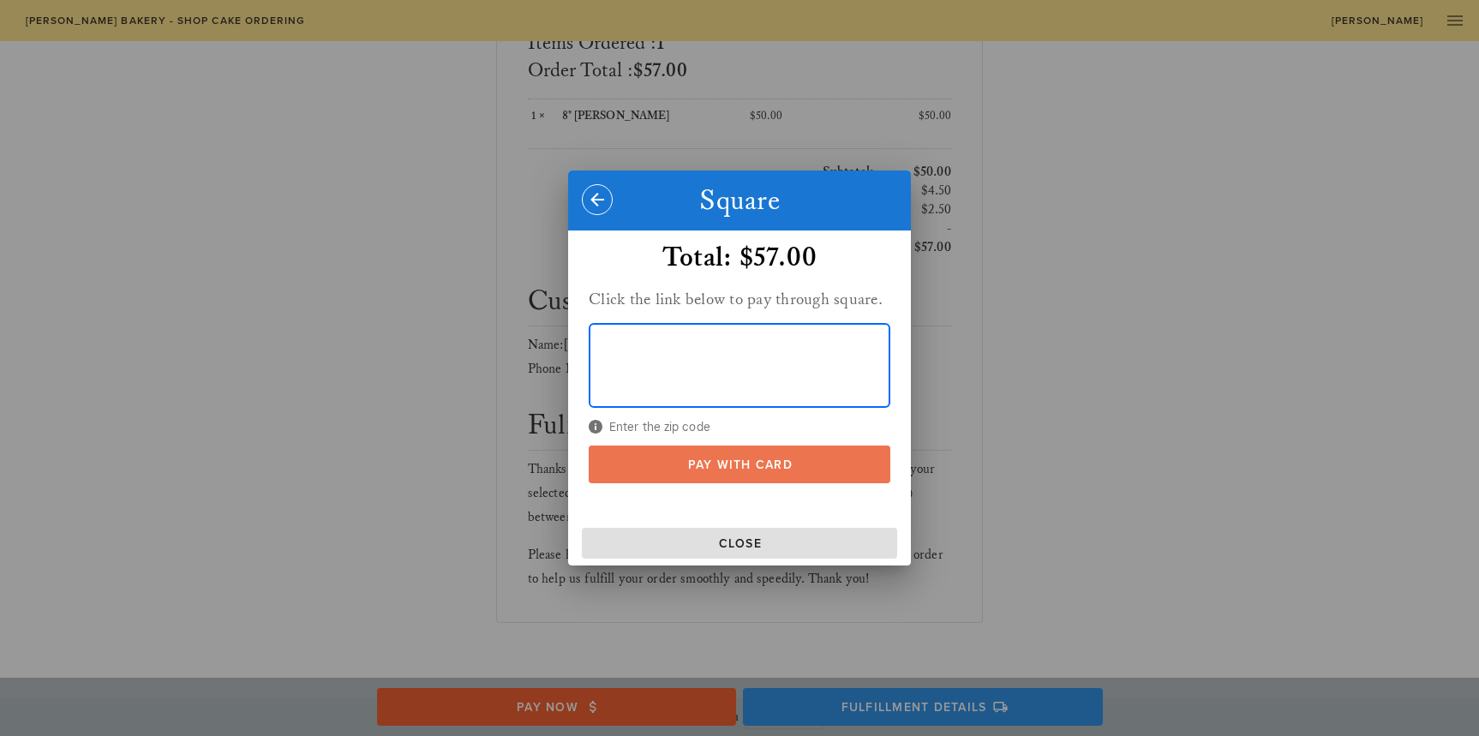
click at [737, 464] on span "Pay With Card" at bounding box center [740, 465] width 268 height 15
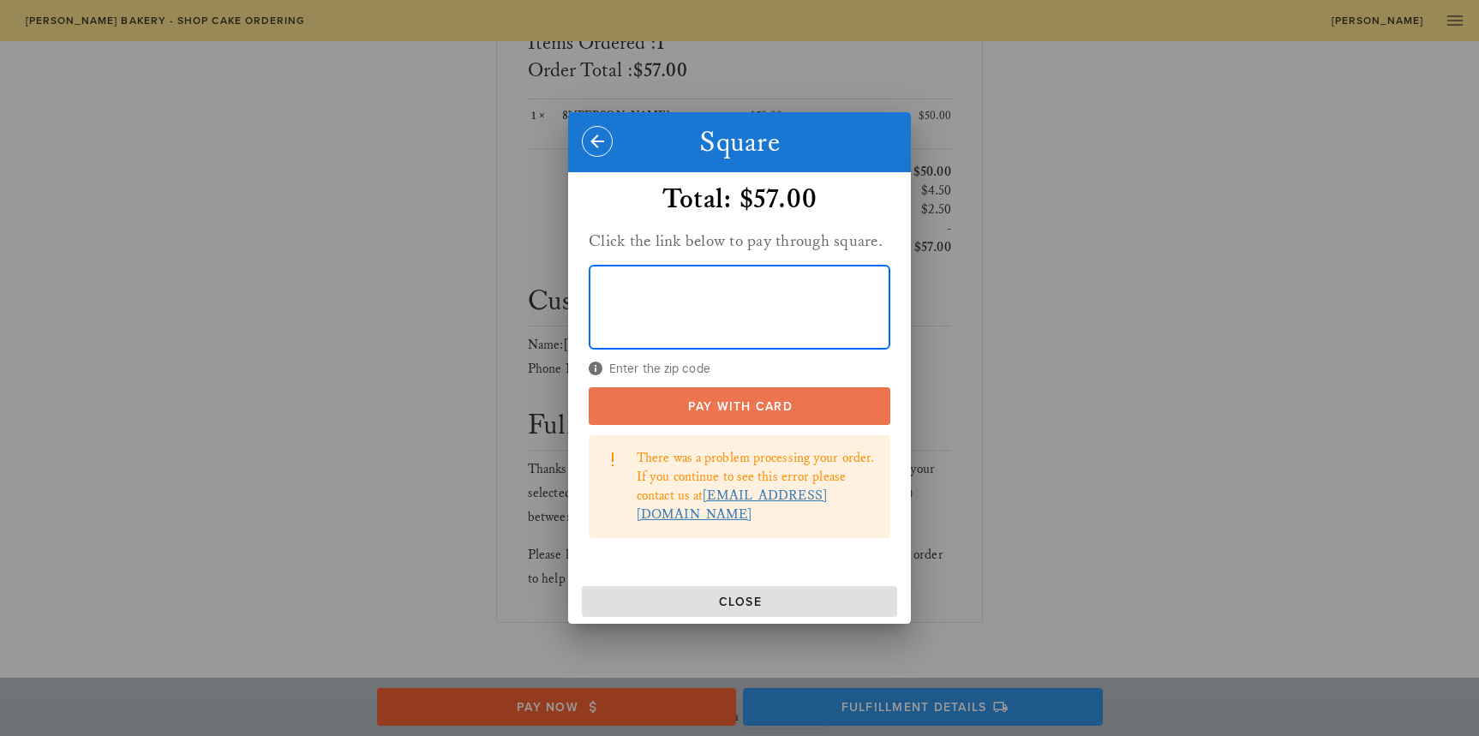
click at [667, 410] on span "Pay With Card" at bounding box center [740, 406] width 268 height 15
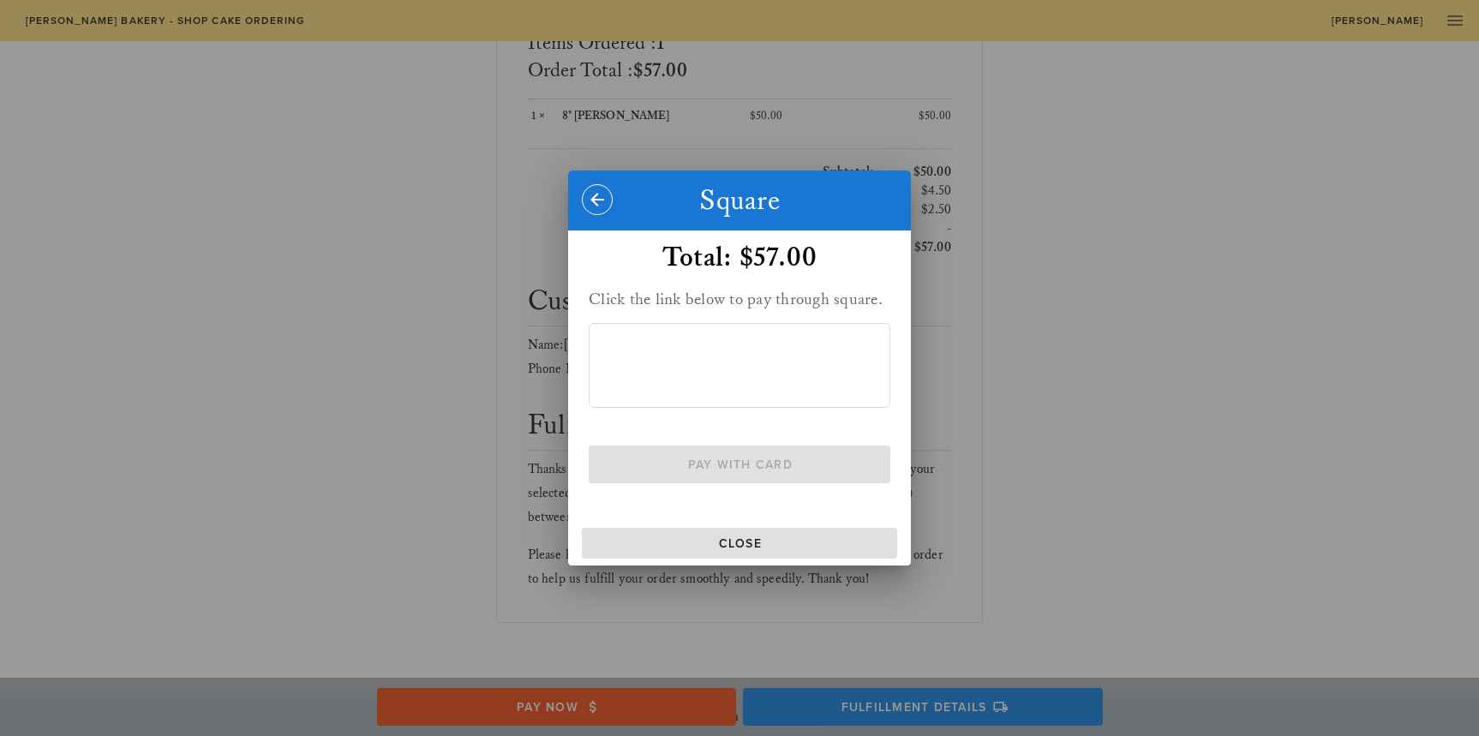
scroll to position [325, 0]
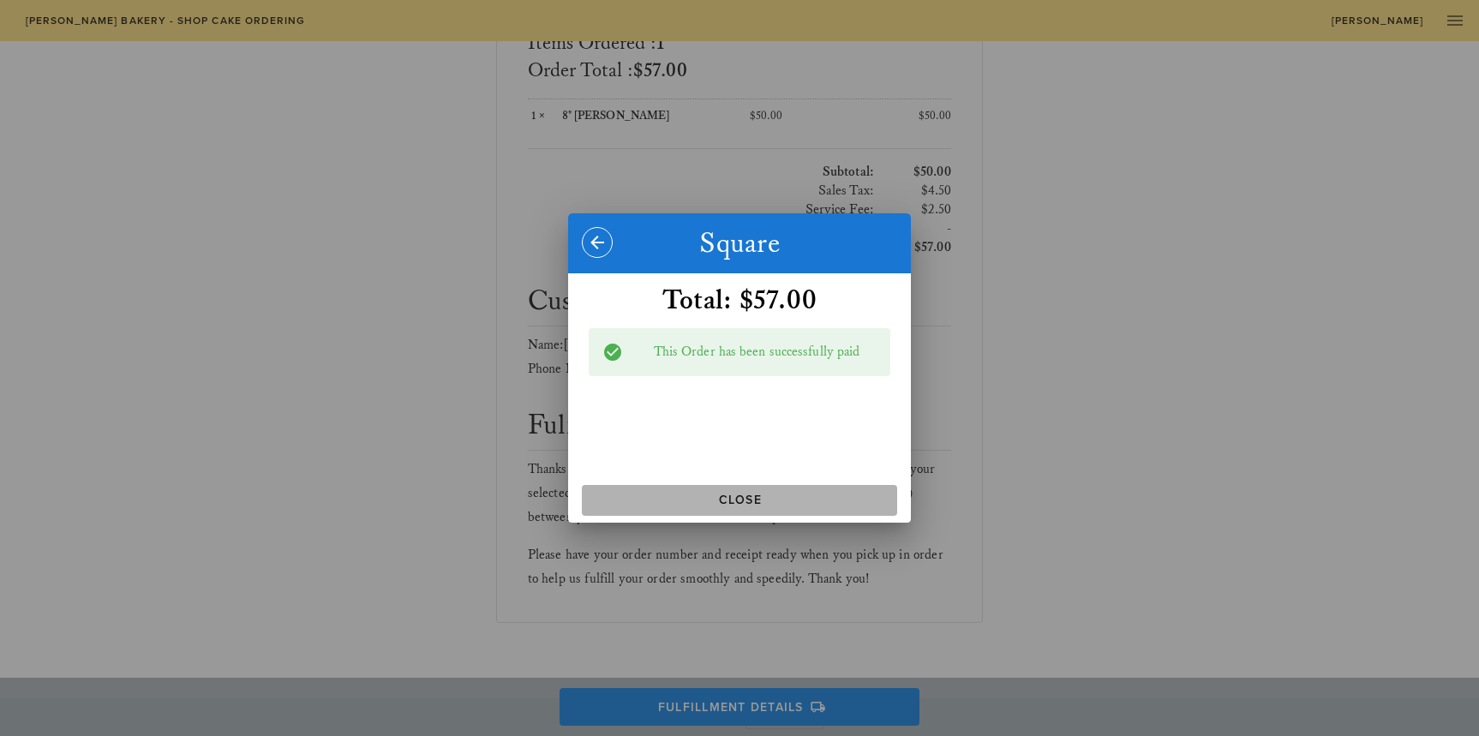
click at [746, 498] on span "Close" at bounding box center [740, 500] width 302 height 15
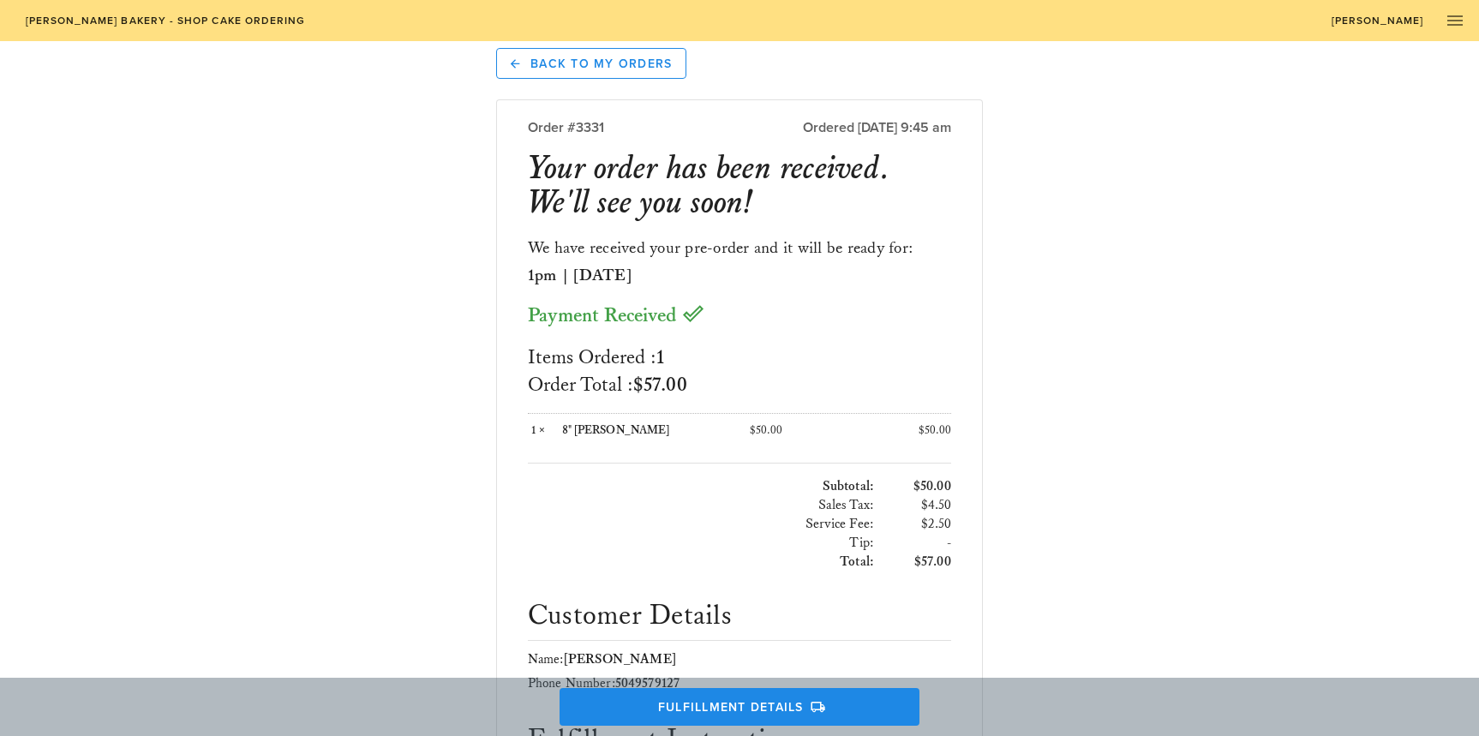
scroll to position [0, 0]
